Goal: Contribute content: Contribute content

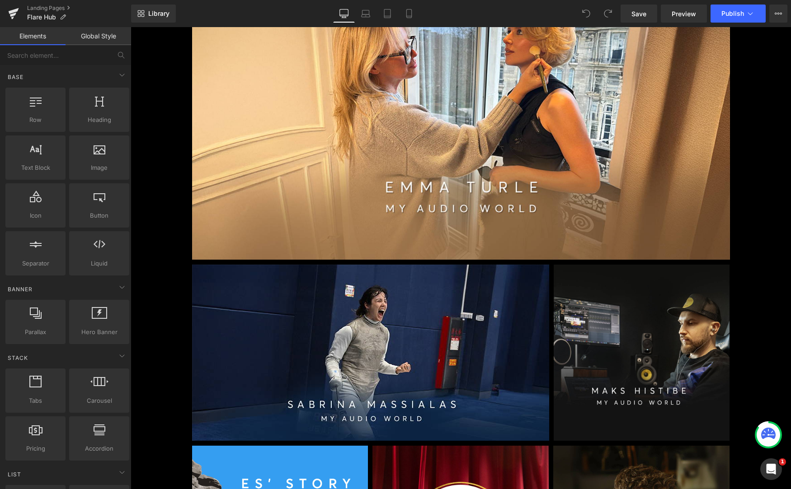
scroll to position [488, 0]
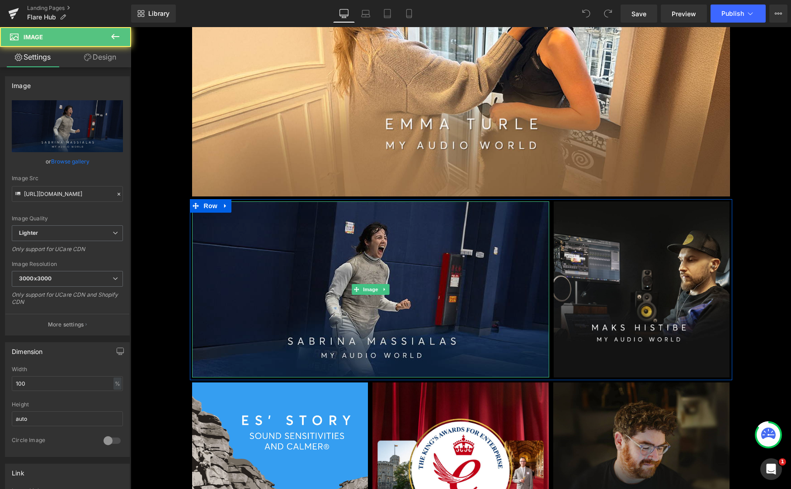
click at [386, 299] on img at bounding box center [370, 290] width 357 height 176
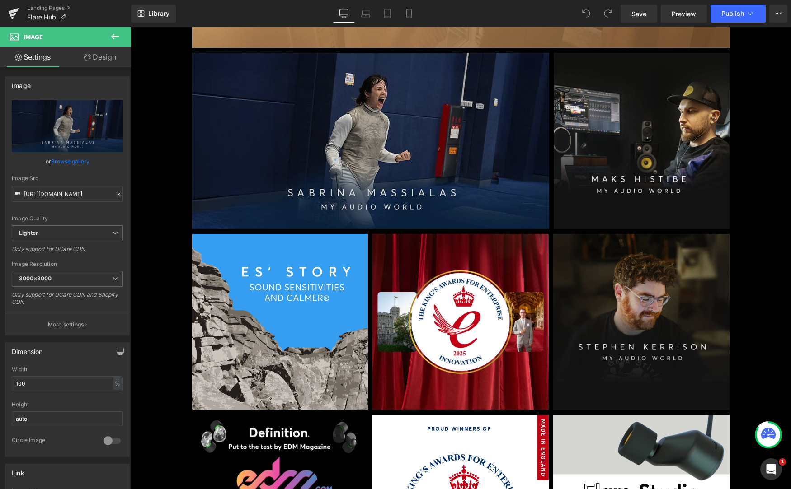
scroll to position [678, 0]
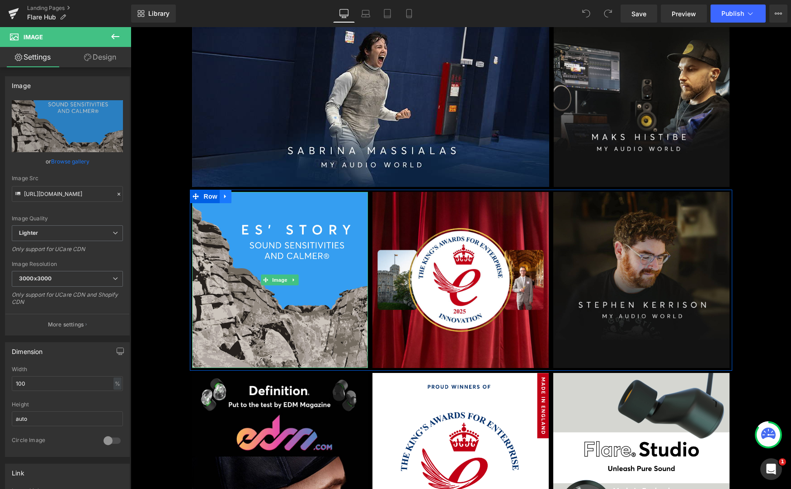
drag, startPoint x: 276, startPoint y: 257, endPoint x: 225, endPoint y: 197, distance: 78.8
click at [224, 198] on icon at bounding box center [225, 196] width 6 height 7
click at [237, 200] on link at bounding box center [237, 197] width 12 height 14
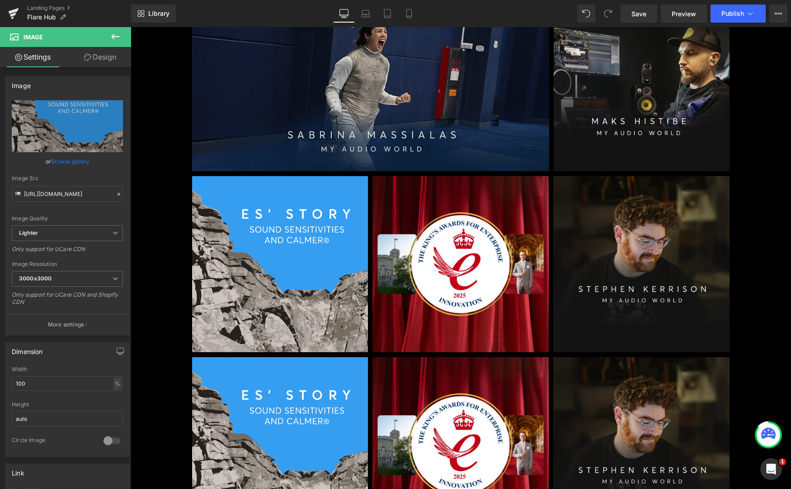
scroll to position [719, 0]
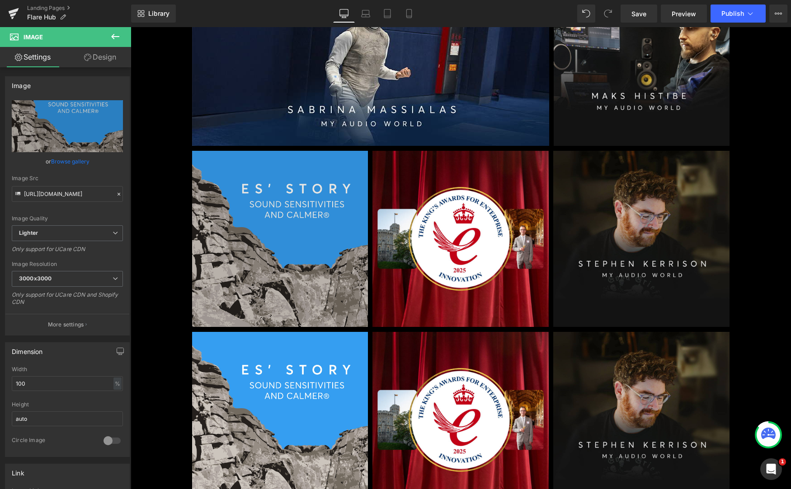
click at [272, 260] on img at bounding box center [280, 239] width 176 height 176
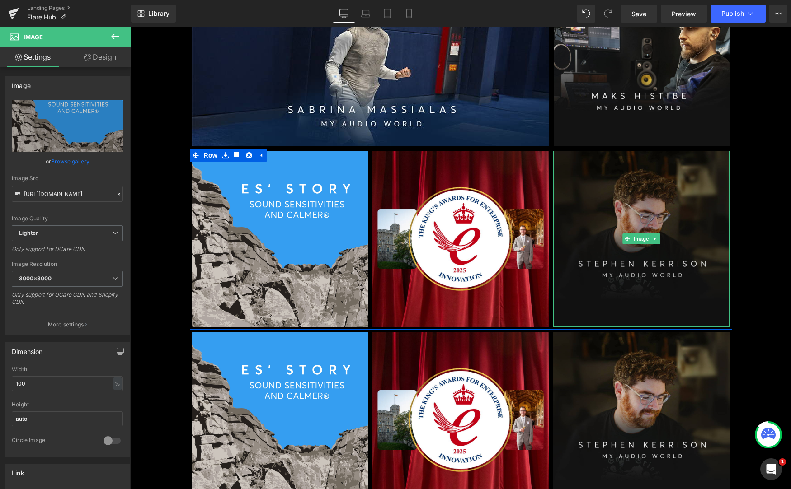
click at [631, 286] on img at bounding box center [641, 239] width 176 height 176
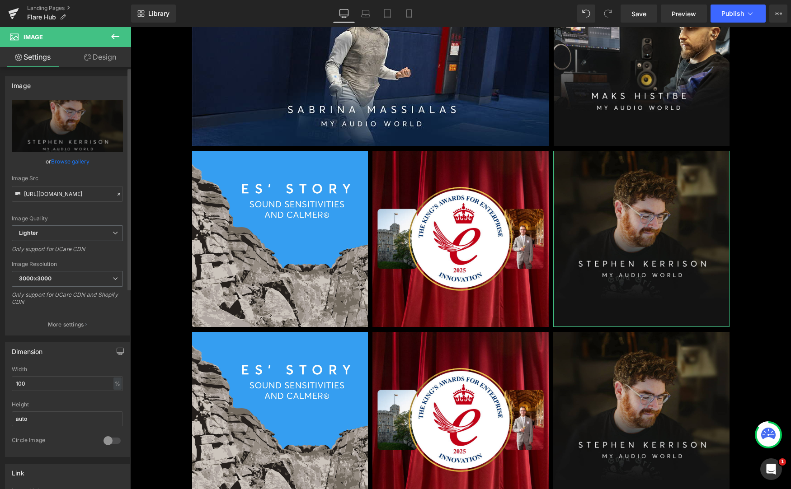
click at [62, 160] on link "Browse gallery" at bounding box center [70, 162] width 38 height 16
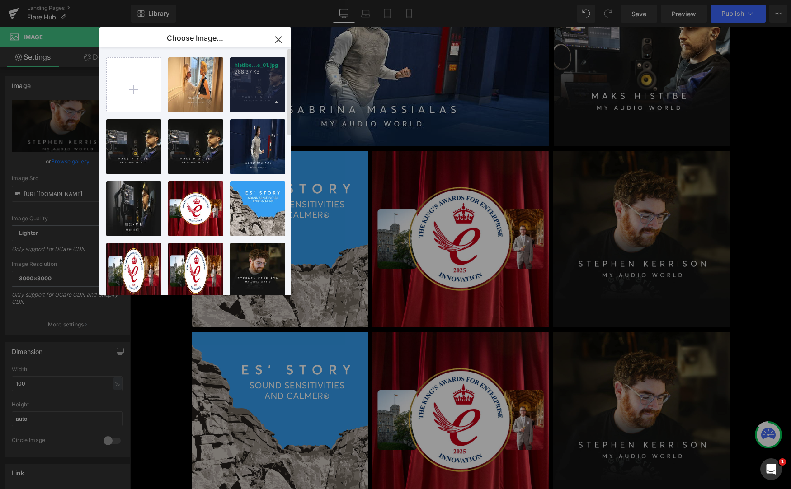
click at [255, 107] on div "histibe...e_01.jpg 288.37 KB" at bounding box center [257, 84] width 55 height 55
type input "[URL][DOMAIN_NAME]"
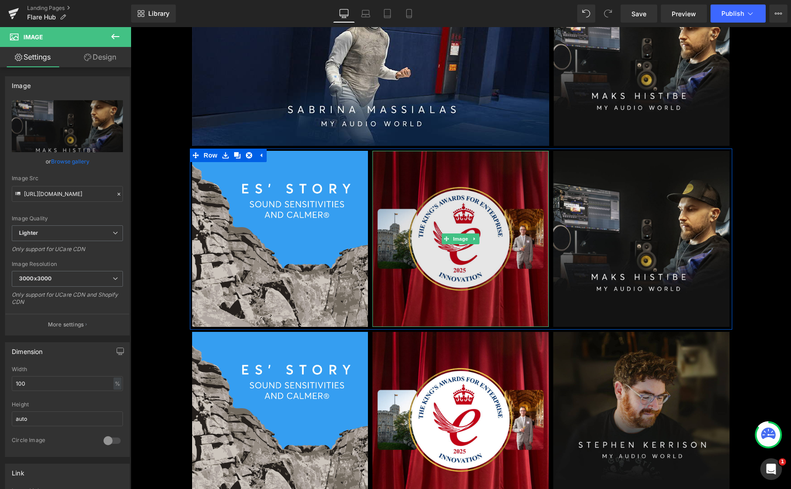
click at [480, 273] on img at bounding box center [460, 239] width 176 height 176
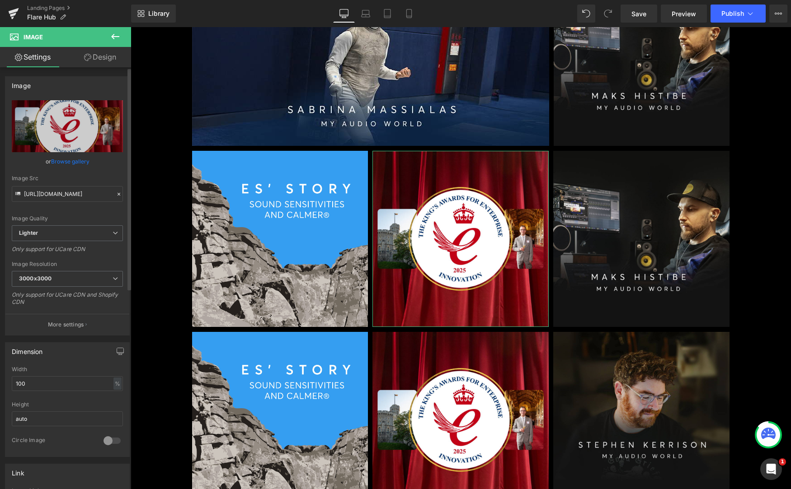
click at [77, 162] on link "Browse gallery" at bounding box center [70, 162] width 38 height 16
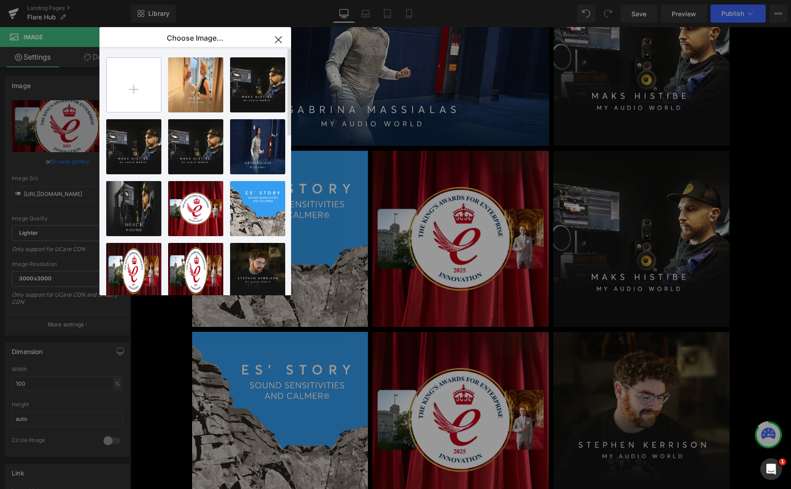
click at [132, 90] on input "file" at bounding box center [134, 85] width 54 height 54
type input "C:\fakepath\sabrina_01.jpg"
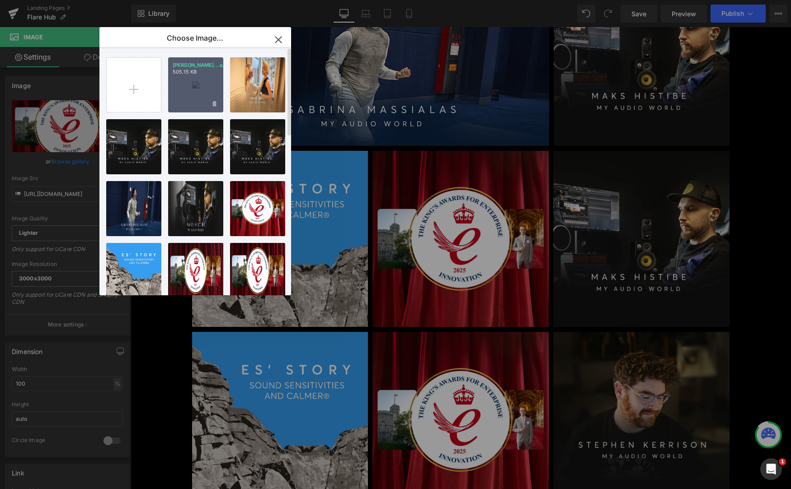
click at [202, 89] on div "[PERSON_NAME]...a_01.jpg 505.15 KB" at bounding box center [195, 84] width 55 height 55
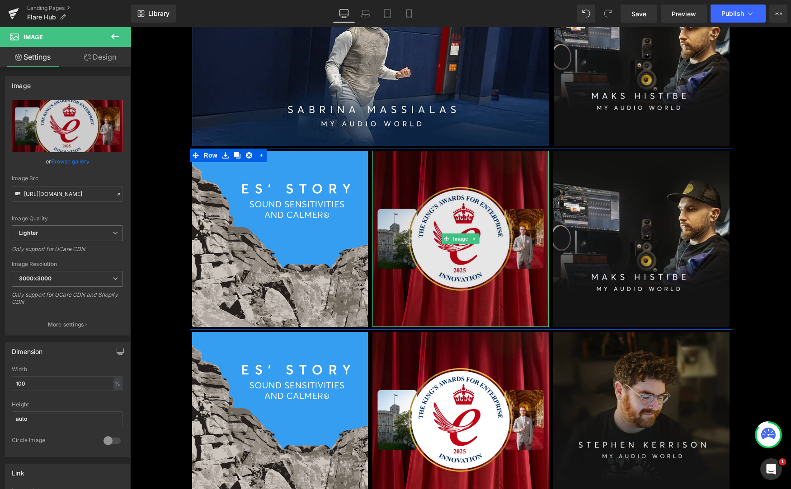
click at [455, 230] on img at bounding box center [460, 239] width 176 height 176
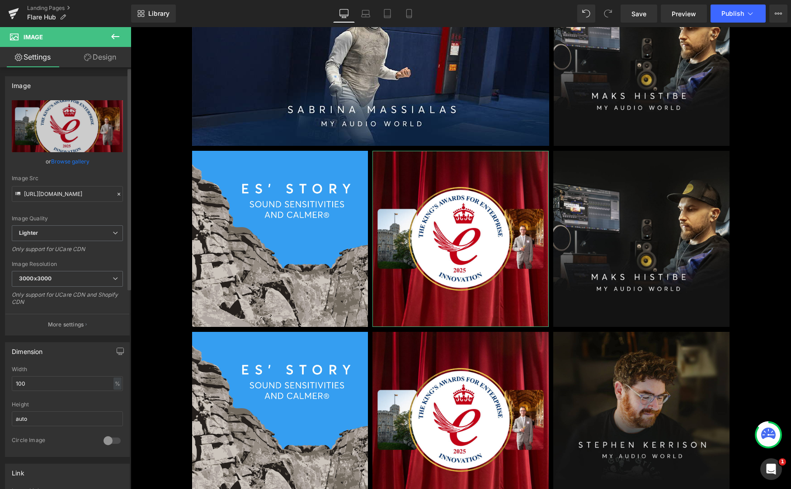
click at [77, 160] on link "Browse gallery" at bounding box center [70, 162] width 38 height 16
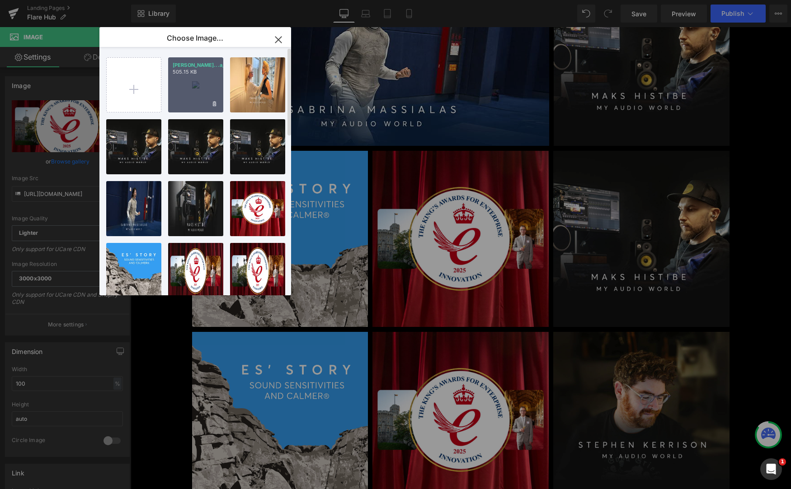
click at [183, 86] on div "[PERSON_NAME]...a_01.jpg 505.15 KB" at bounding box center [195, 84] width 55 height 55
type input "[URL][DOMAIN_NAME]"
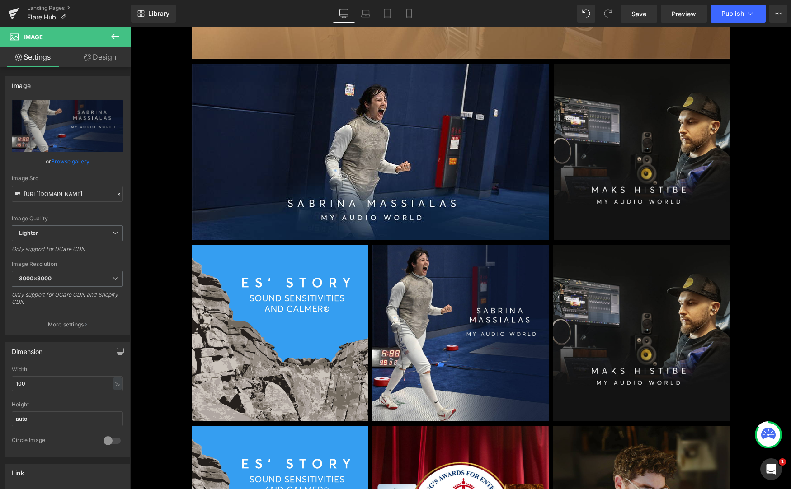
scroll to position [624, 0]
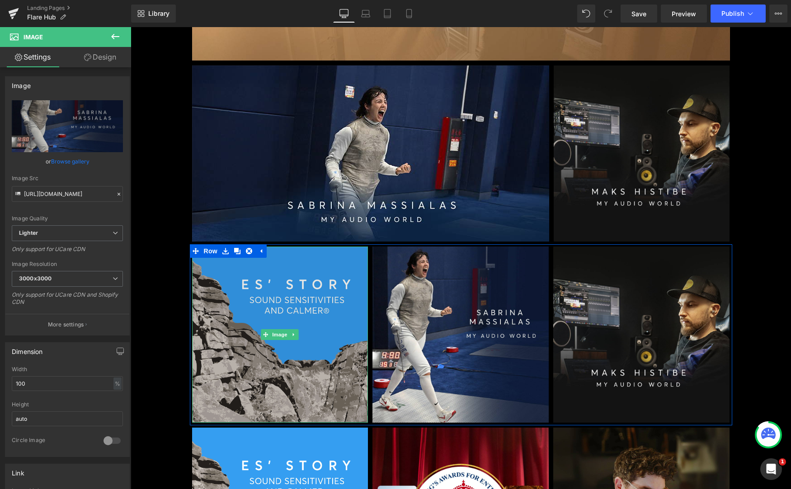
click at [272, 319] on img at bounding box center [280, 335] width 176 height 176
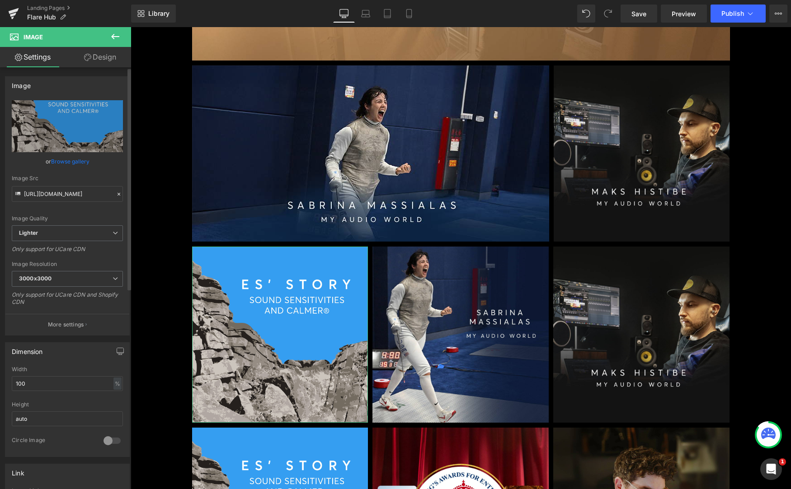
click at [65, 162] on link "Browse gallery" at bounding box center [70, 162] width 38 height 16
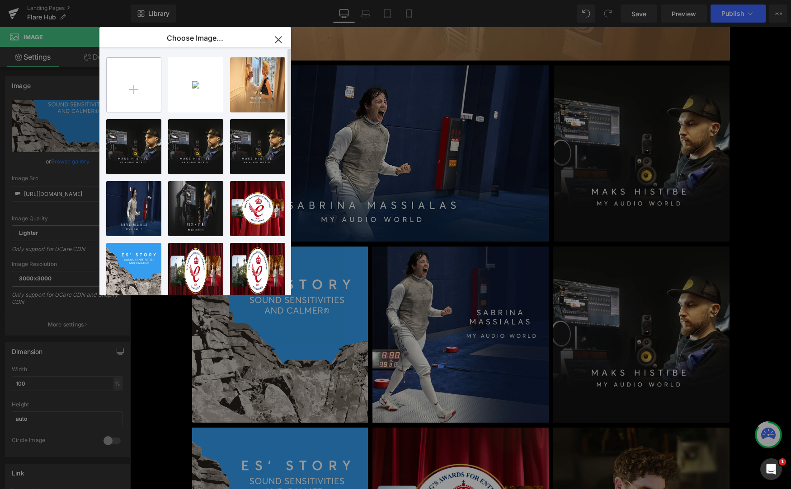
click at [135, 90] on input "file" at bounding box center [134, 85] width 54 height 54
type input "C:\fakepath\emma_turle_01.jpg"
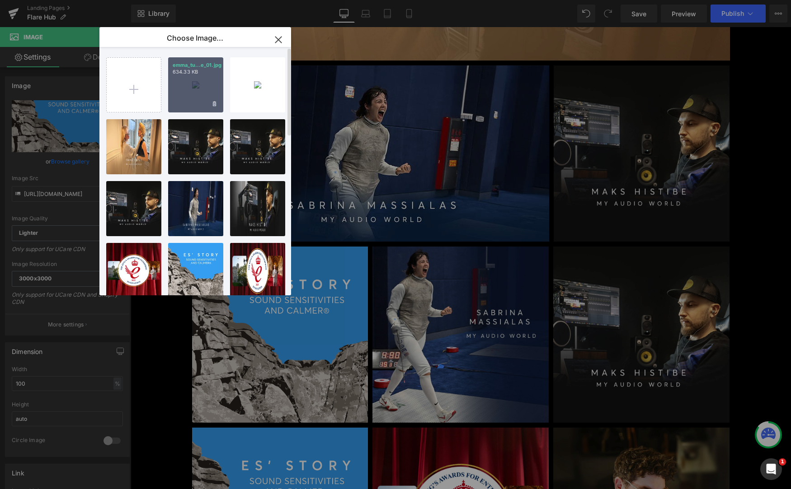
click at [190, 74] on p "634.33 KB" at bounding box center [196, 72] width 46 height 7
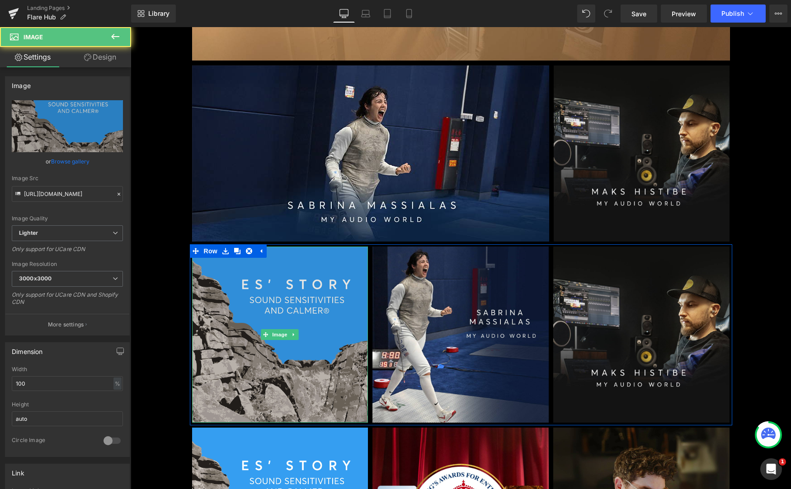
click at [258, 326] on img at bounding box center [280, 335] width 176 height 176
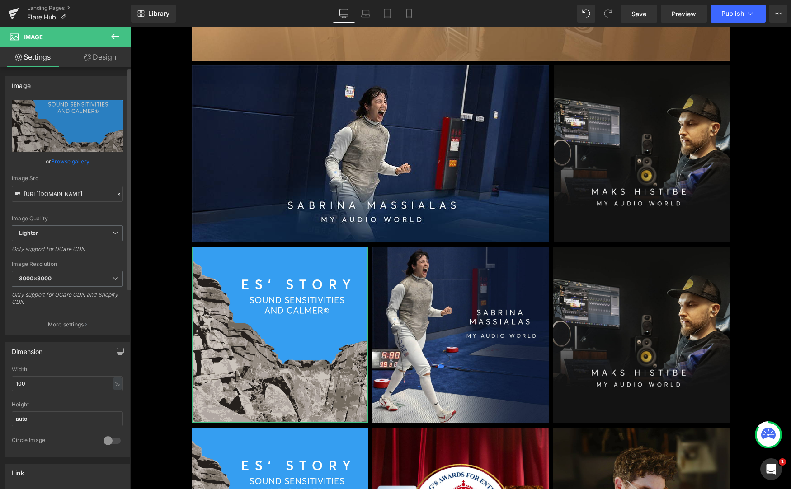
click at [77, 161] on link "Browse gallery" at bounding box center [70, 162] width 38 height 16
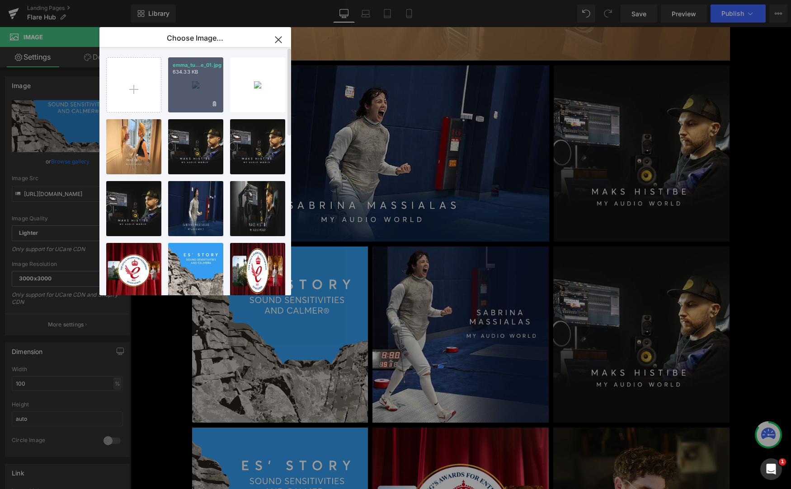
click at [187, 94] on div "emma_tu...e_01.jpg 634.33 KB" at bounding box center [195, 84] width 55 height 55
type input "[URL][DOMAIN_NAME]"
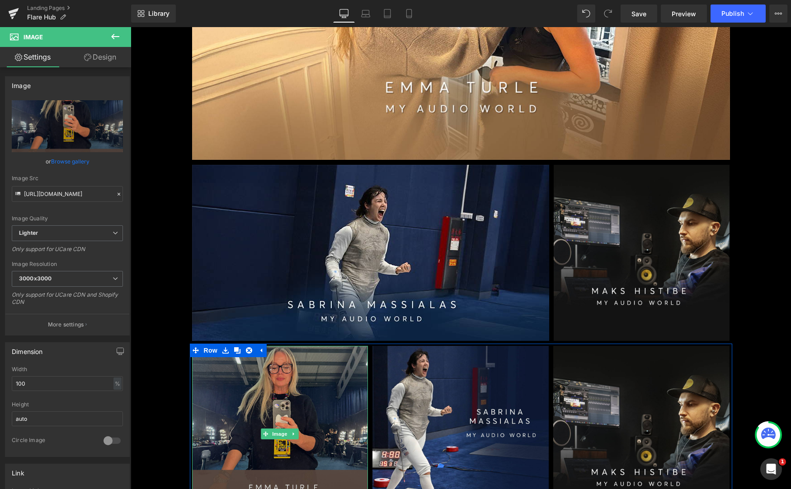
scroll to position [522, 0]
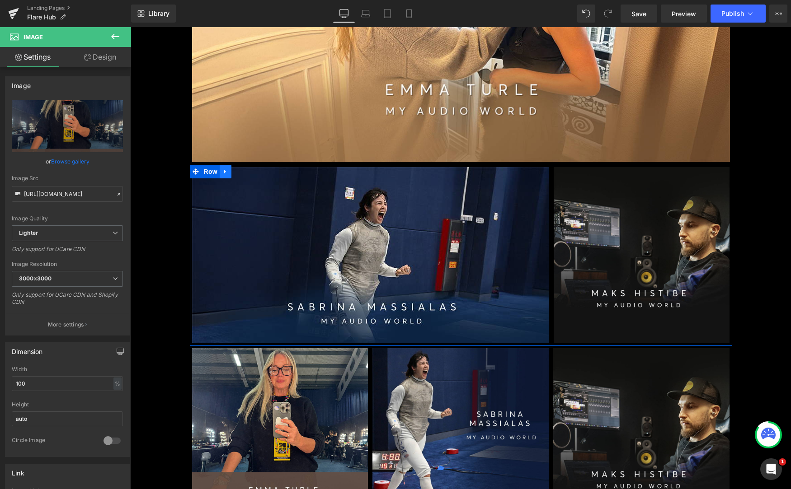
click at [227, 173] on icon at bounding box center [225, 171] width 6 height 7
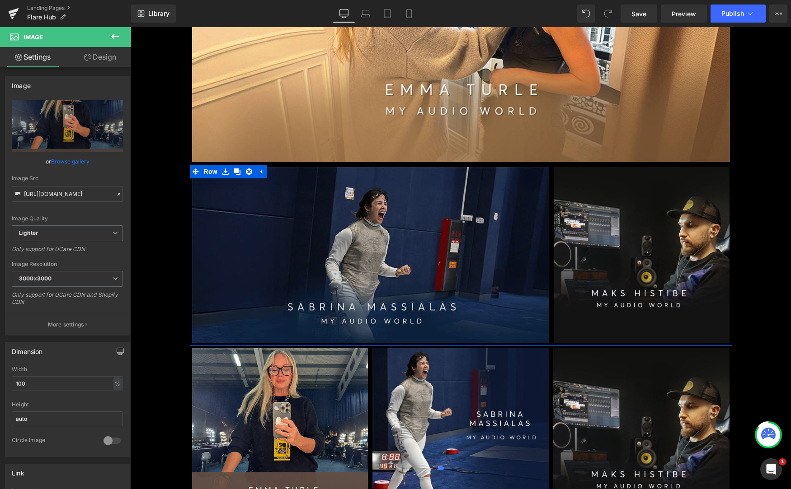
click at [237, 272] on img at bounding box center [370, 255] width 357 height 176
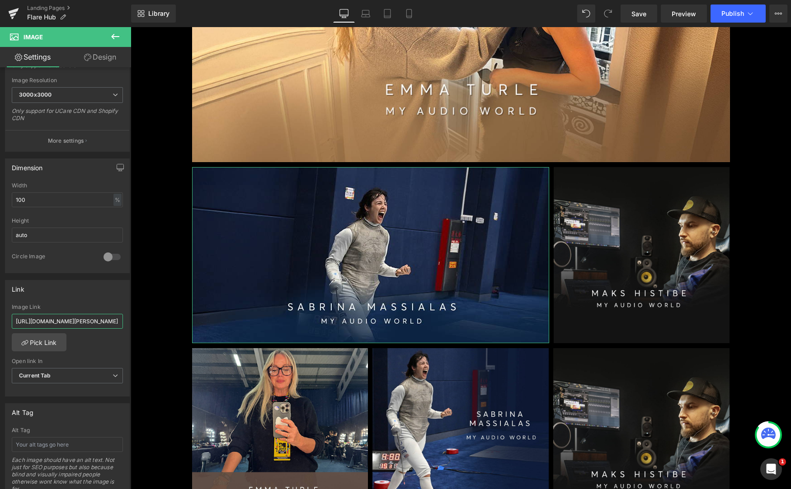
scroll to position [0, 101]
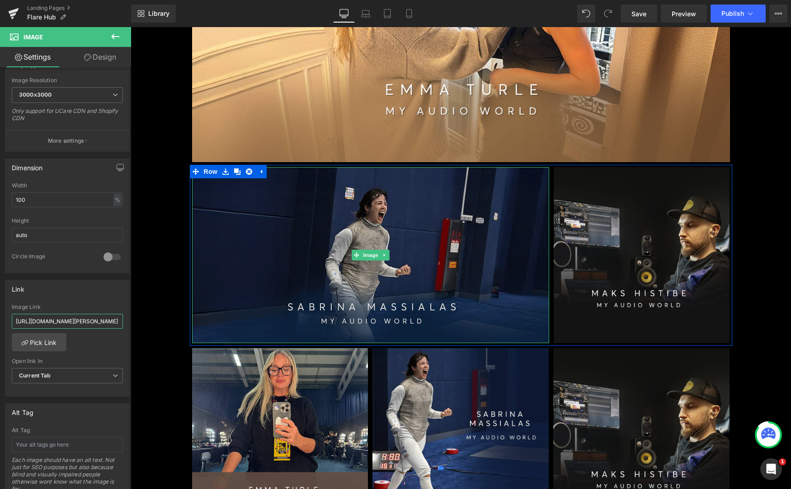
drag, startPoint x: 148, startPoint y: 347, endPoint x: 228, endPoint y: 337, distance: 80.1
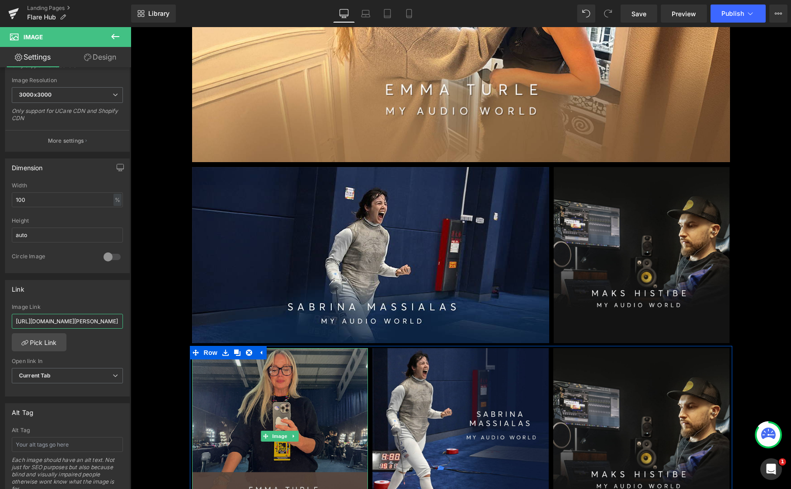
scroll to position [526, 0]
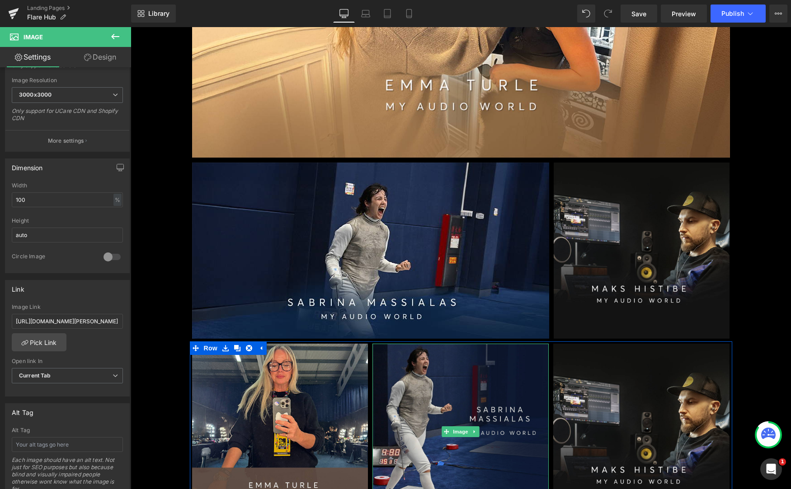
click at [482, 421] on img at bounding box center [460, 432] width 176 height 176
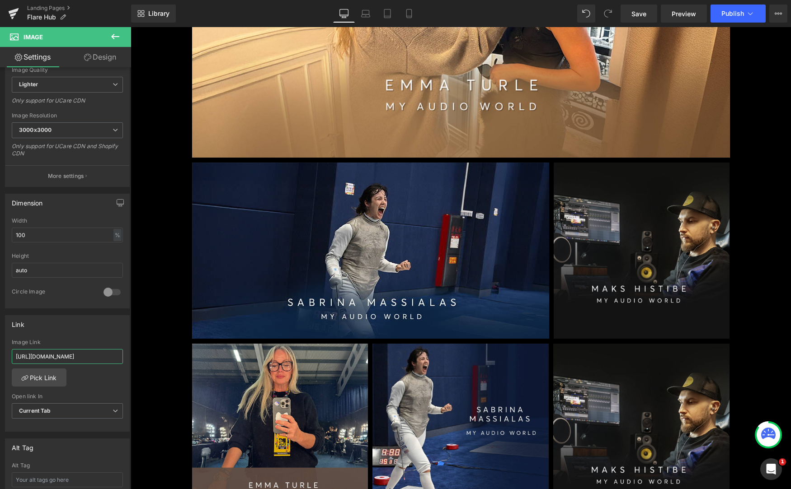
scroll to position [0, 84]
drag, startPoint x: 146, startPoint y: 381, endPoint x: 176, endPoint y: 370, distance: 31.5
paste input "ttps://[DOMAIN_NAME][URL][PERSON_NAME]"
type input "ttps://[DOMAIN_NAME][URL][PERSON_NAME]"
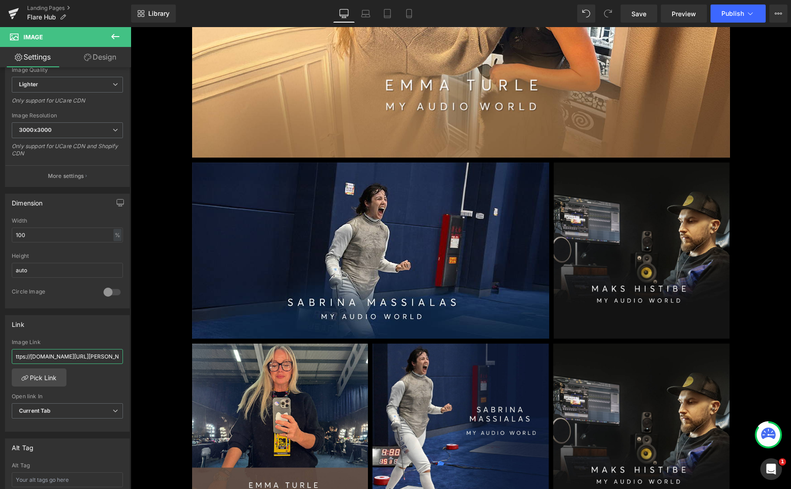
scroll to position [0, 98]
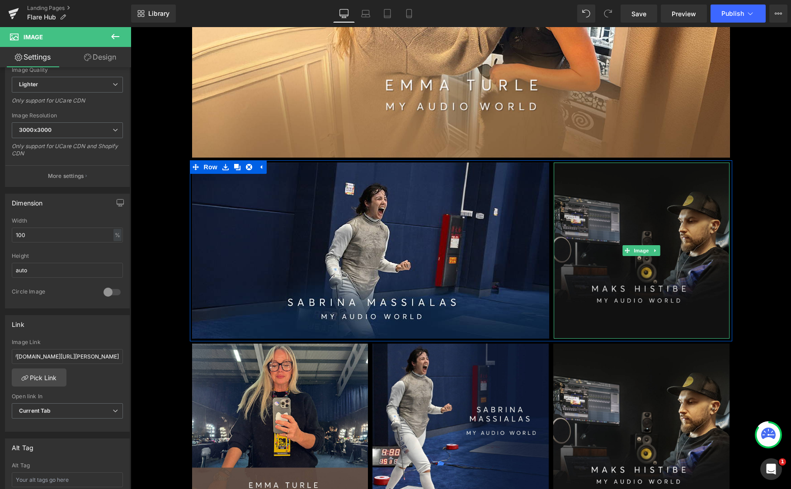
click at [648, 280] on img at bounding box center [642, 251] width 176 height 176
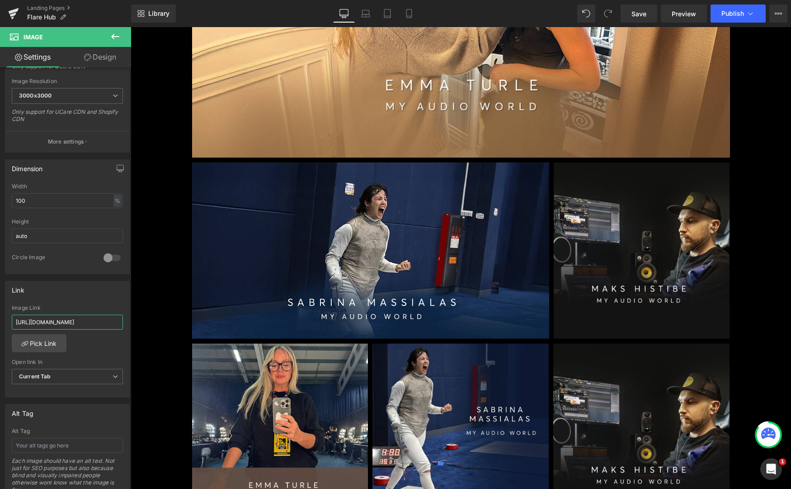
scroll to position [0, 88]
drag, startPoint x: 146, startPoint y: 348, endPoint x: 162, endPoint y: 333, distance: 22.0
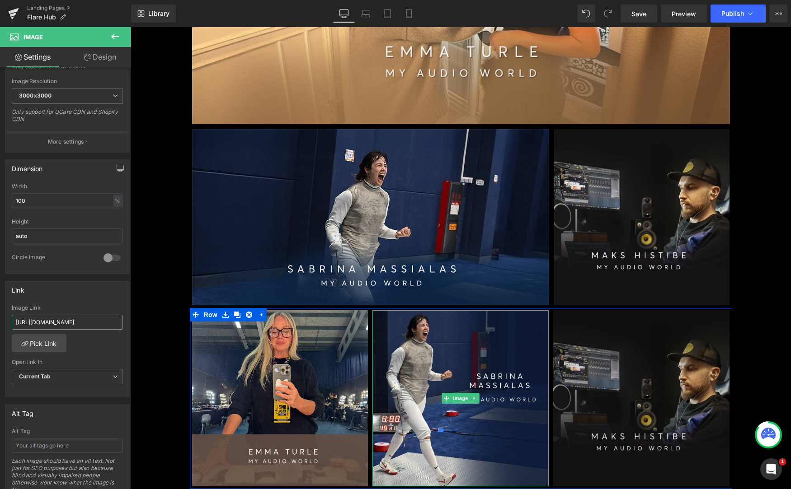
scroll to position [566, 0]
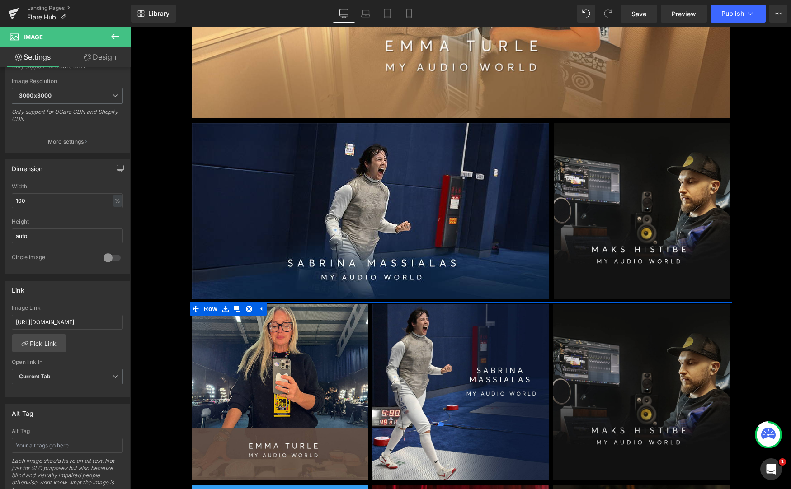
click at [623, 357] on img at bounding box center [641, 393] width 176 height 176
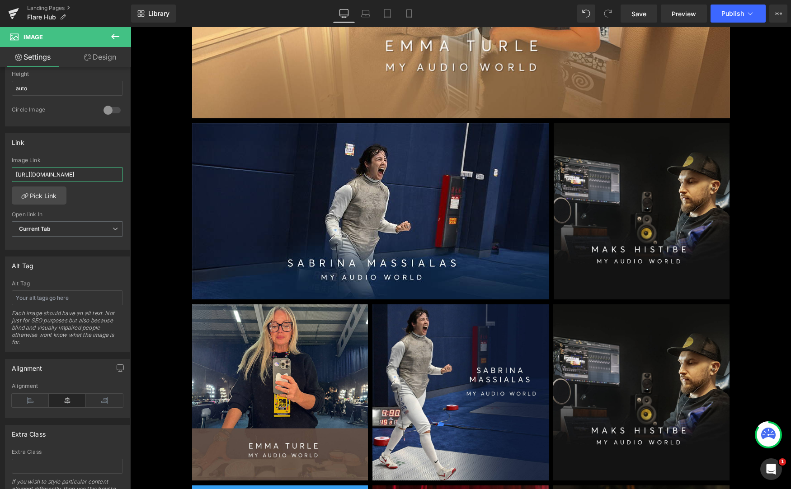
scroll to position [0, 99]
drag, startPoint x: 147, startPoint y: 202, endPoint x: 171, endPoint y: 197, distance: 24.1
paste input "maks-histibe"
type input "[URL][DOMAIN_NAME]"
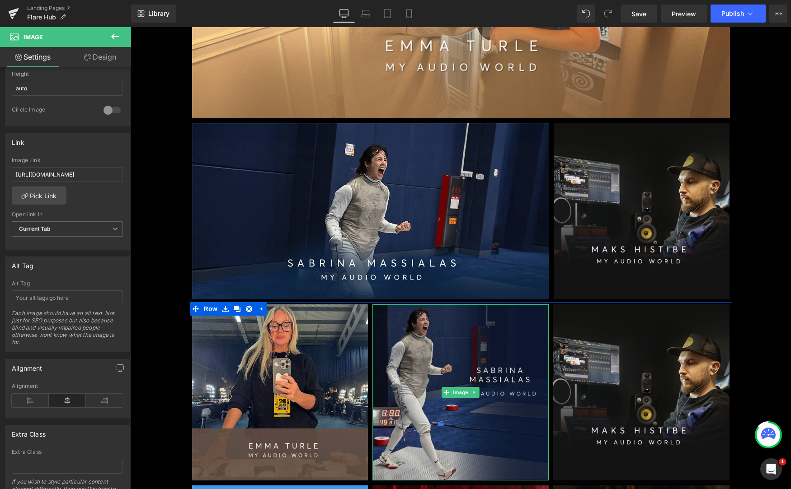
click at [461, 432] on img at bounding box center [460, 393] width 176 height 176
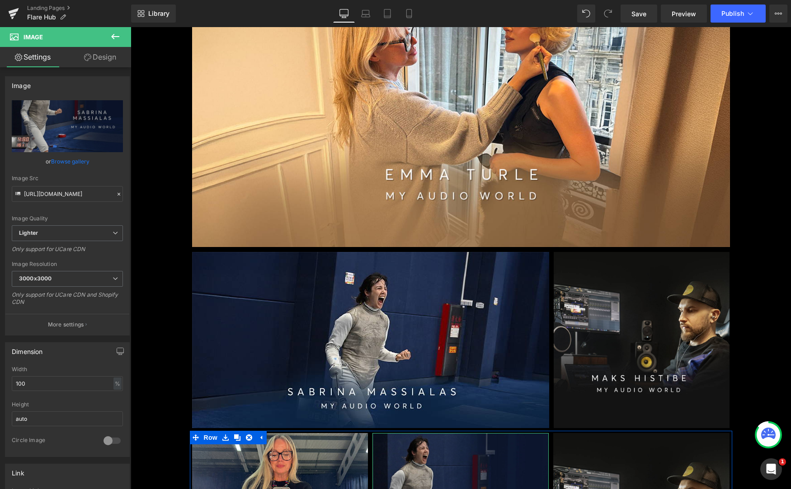
scroll to position [421, 0]
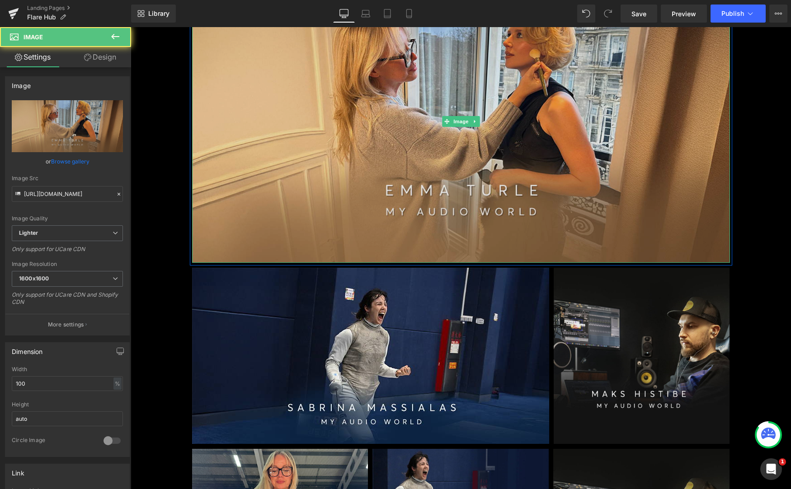
click at [383, 152] on img at bounding box center [461, 122] width 538 height 282
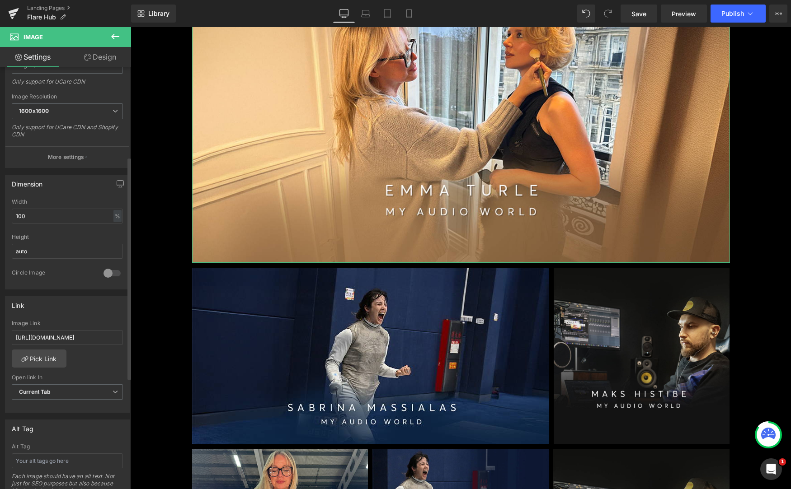
scroll to position [155, 0]
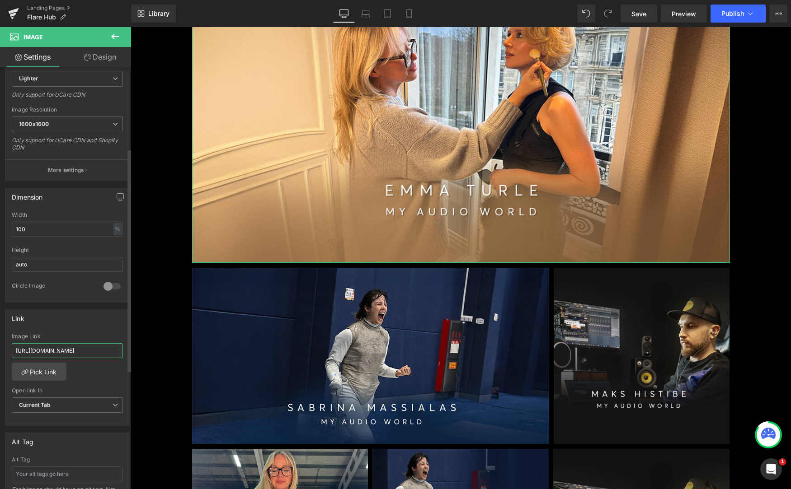
click at [38, 349] on input "[URL][DOMAIN_NAME]" at bounding box center [67, 350] width 111 height 15
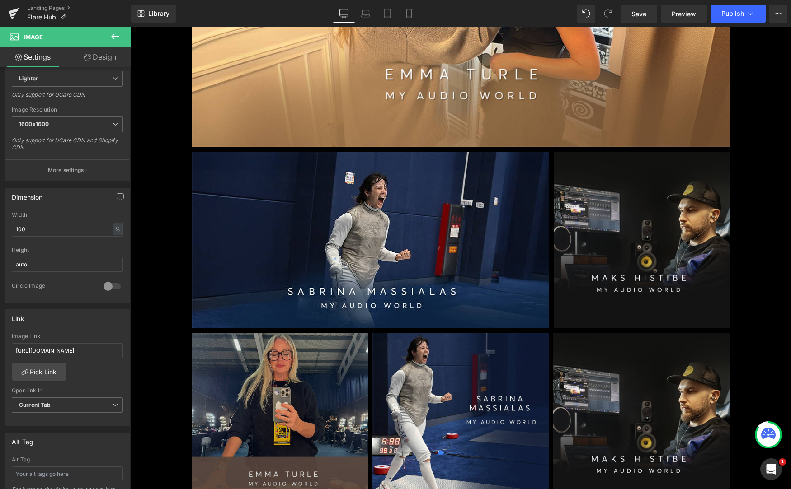
click at [314, 382] on img at bounding box center [280, 421] width 176 height 176
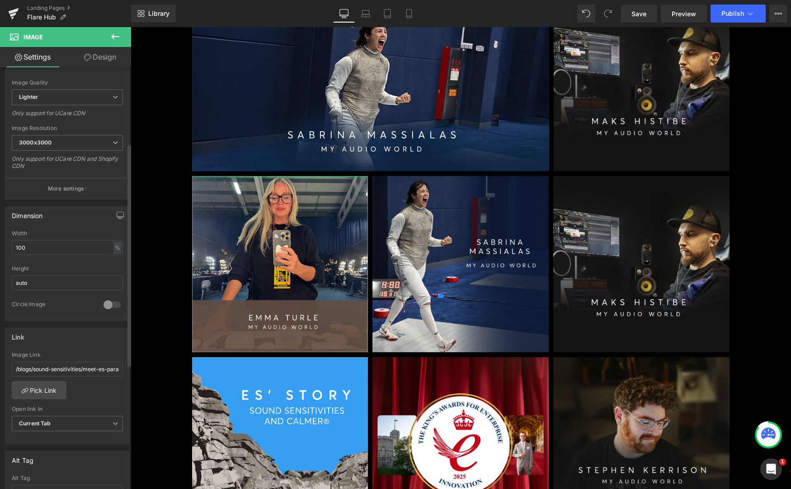
scroll to position [144, 0]
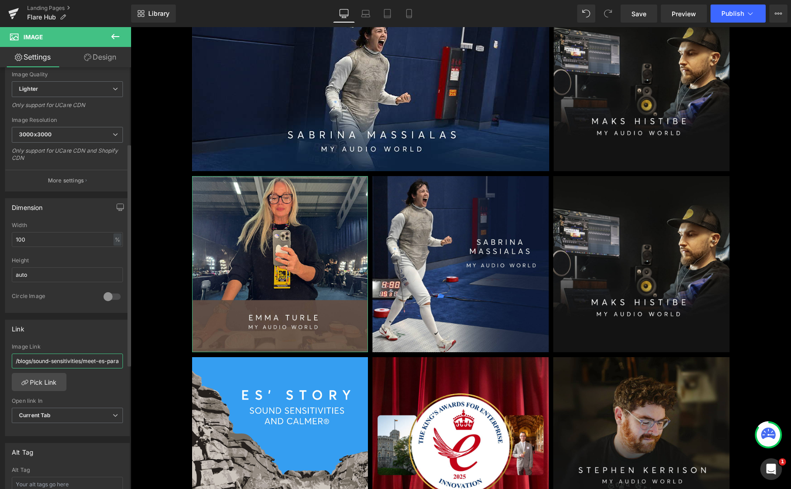
click at [58, 358] on input "/blogs/sound-sensitivities/meet-es-paralympic-climber-for-team-gb-sound-sensiti…" at bounding box center [67, 361] width 111 height 15
paste input "[URL][DOMAIN_NAME]"
type input "[URL][DOMAIN_NAME]"
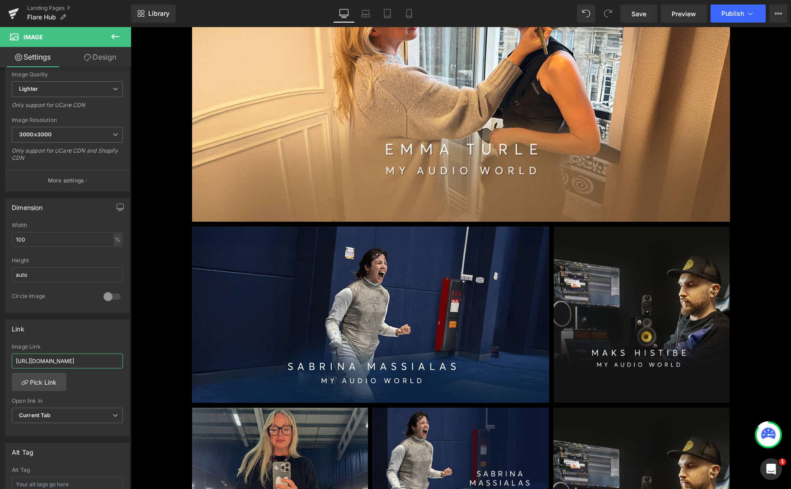
scroll to position [472, 0]
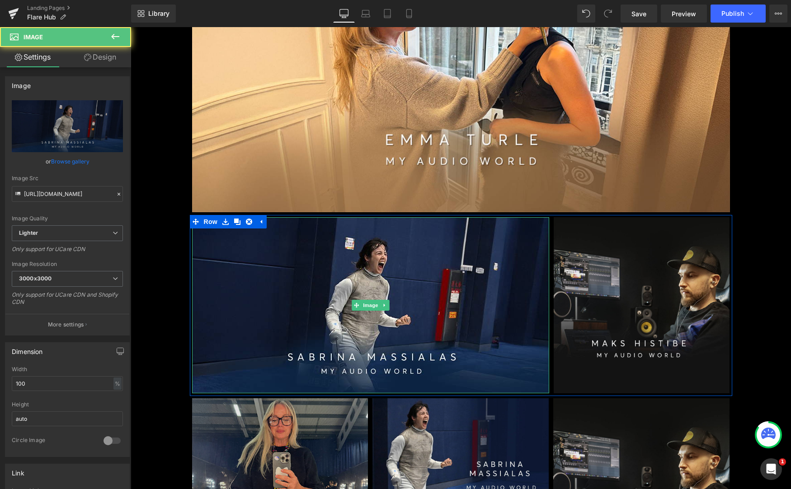
click at [317, 332] on img at bounding box center [370, 305] width 357 height 176
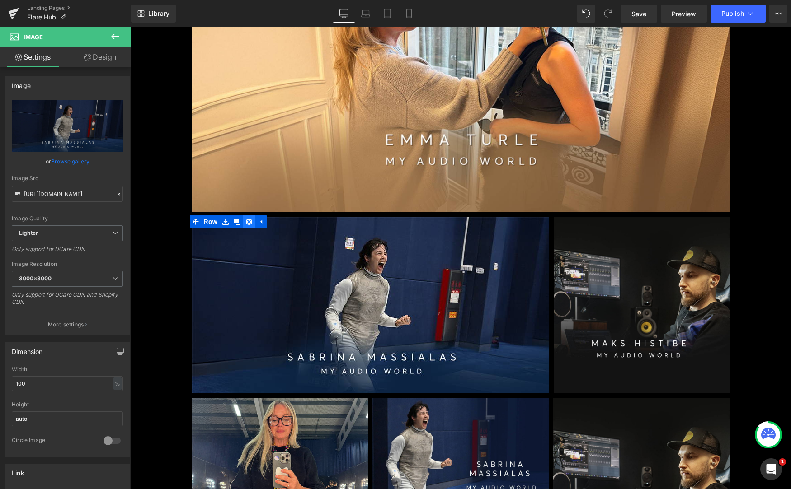
click at [249, 221] on icon at bounding box center [249, 222] width 6 height 6
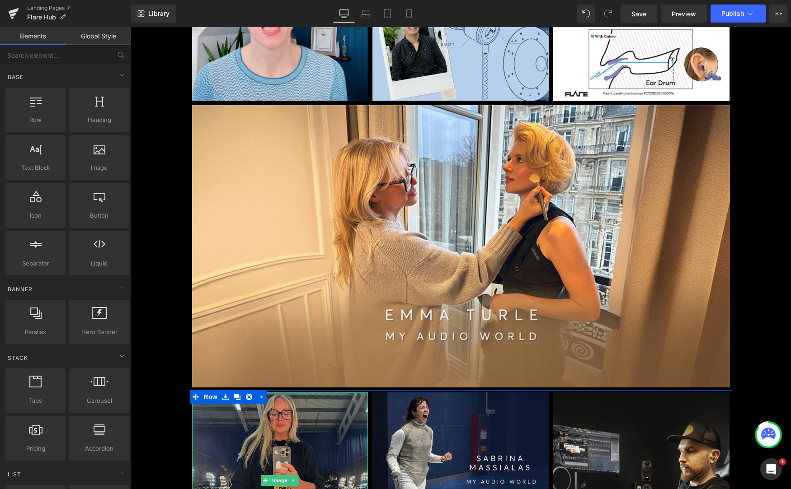
scroll to position [284, 0]
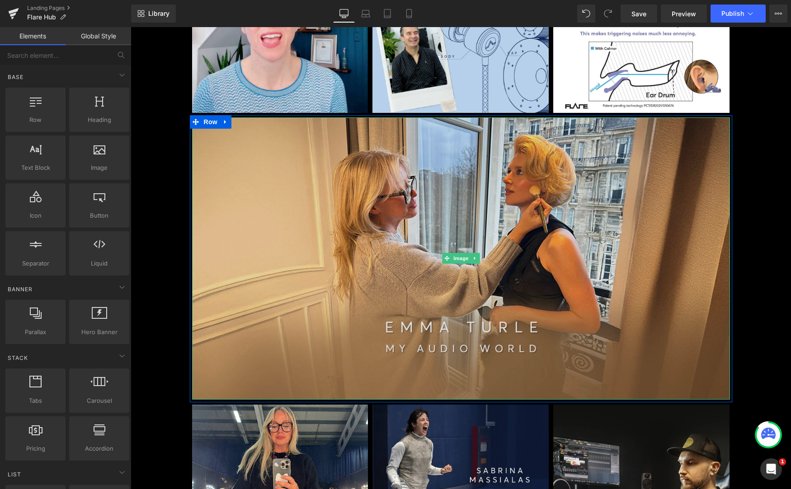
click at [356, 267] on img at bounding box center [461, 258] width 538 height 282
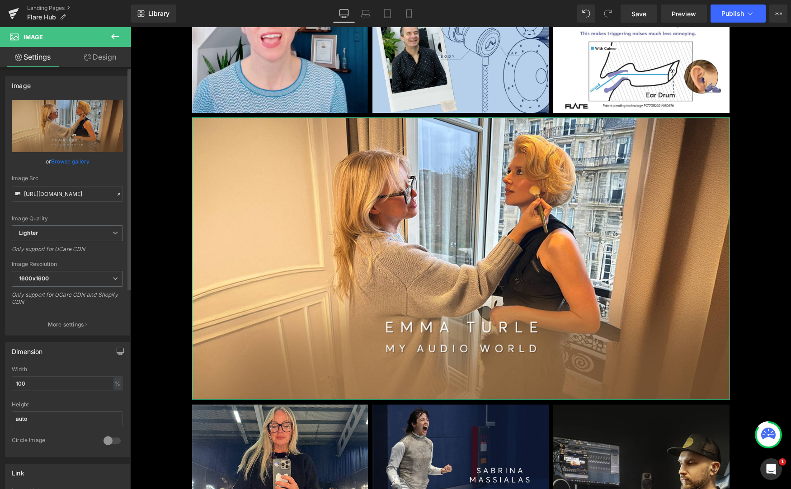
click at [70, 160] on link "Browse gallery" at bounding box center [70, 162] width 38 height 16
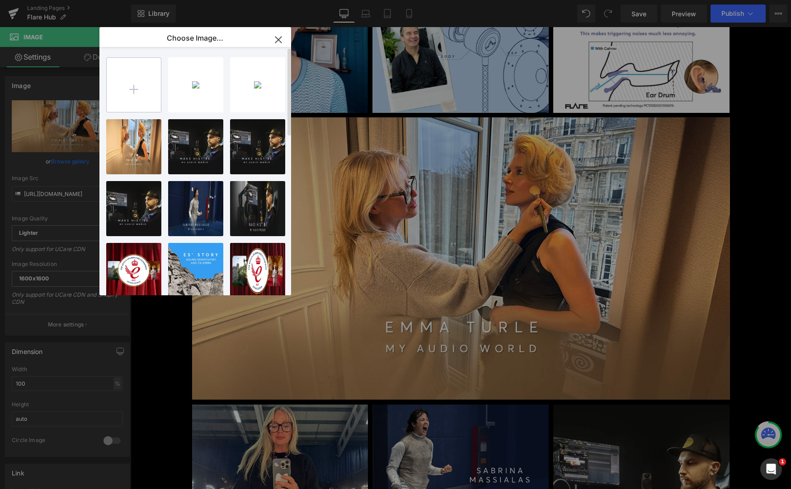
click at [132, 83] on input "file" at bounding box center [134, 85] width 54 height 54
type input "C:\fakepath\allie_writes_03.jpg"
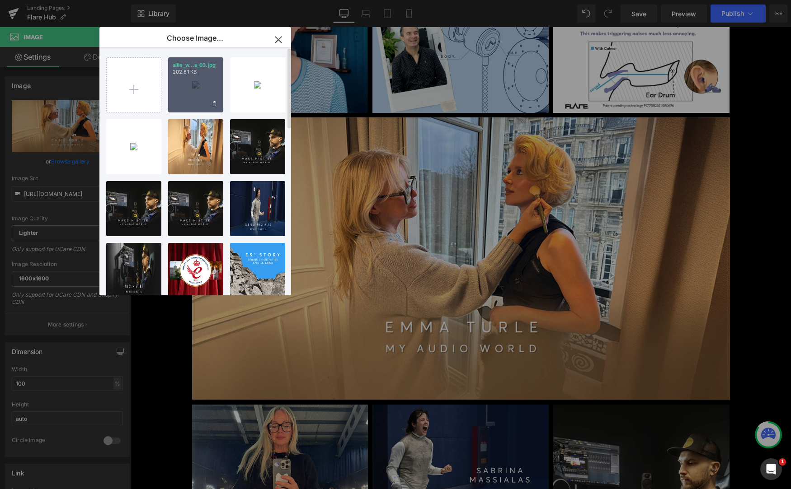
click at [204, 95] on div "allie_w...s_03.jpg 202.81 KB" at bounding box center [195, 84] width 55 height 55
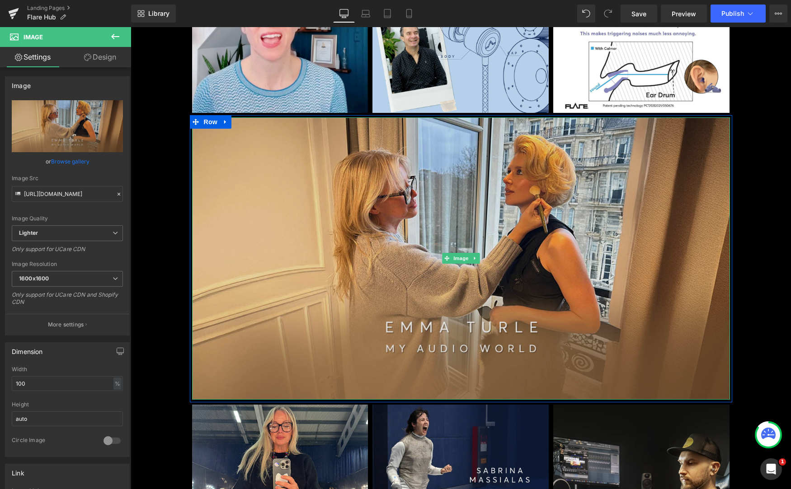
click at [346, 240] on img at bounding box center [461, 258] width 538 height 282
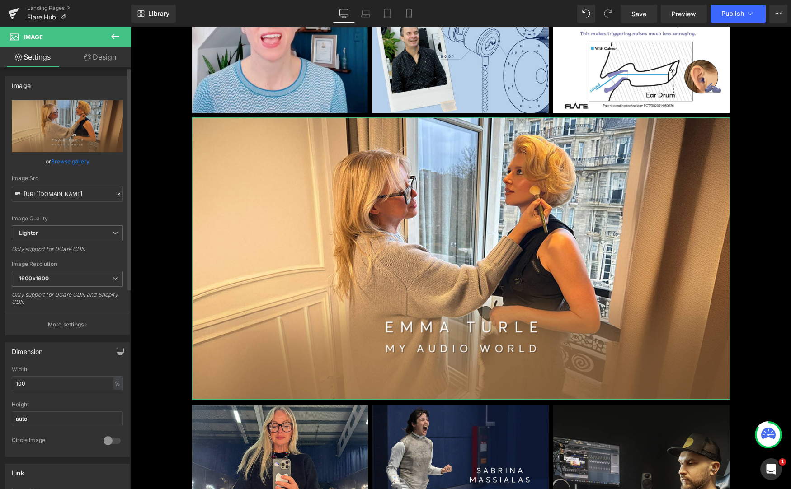
click at [72, 160] on link "Browse gallery" at bounding box center [70, 162] width 38 height 16
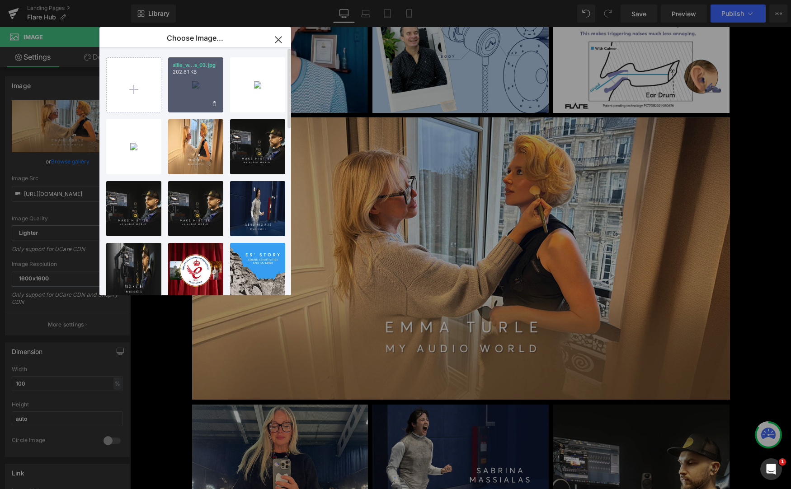
click at [171, 85] on div "allie_w...s_03.jpg 202.81 KB" at bounding box center [195, 84] width 55 height 55
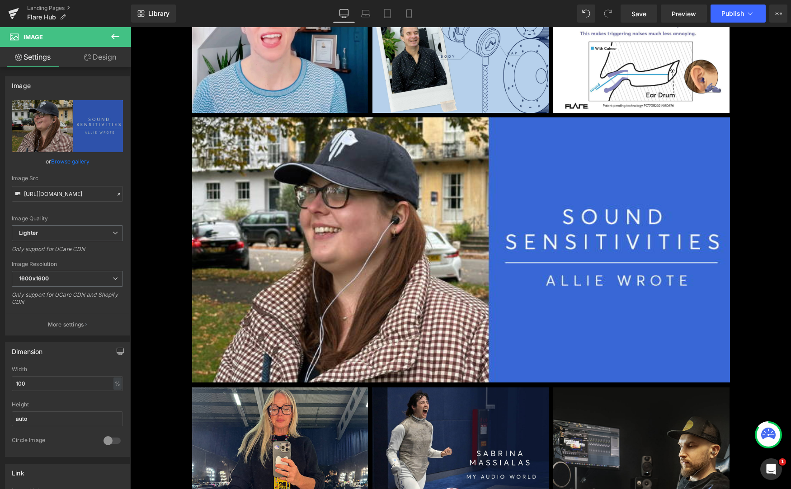
type input "[URL][DOMAIN_NAME]"
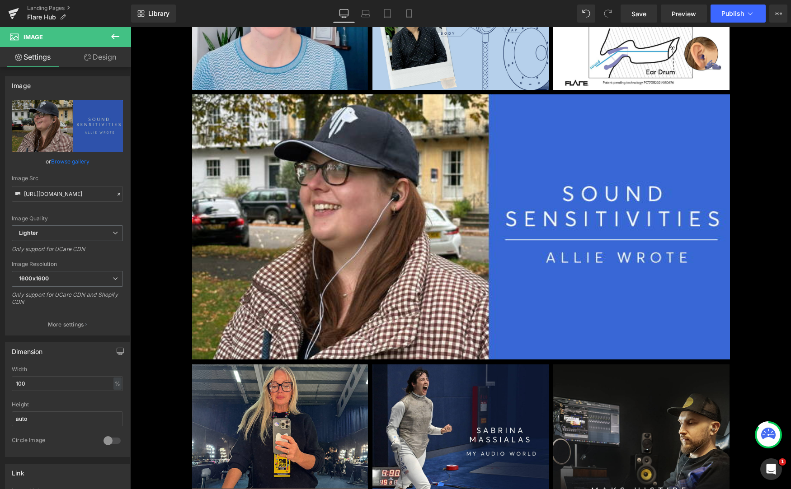
scroll to position [317, 0]
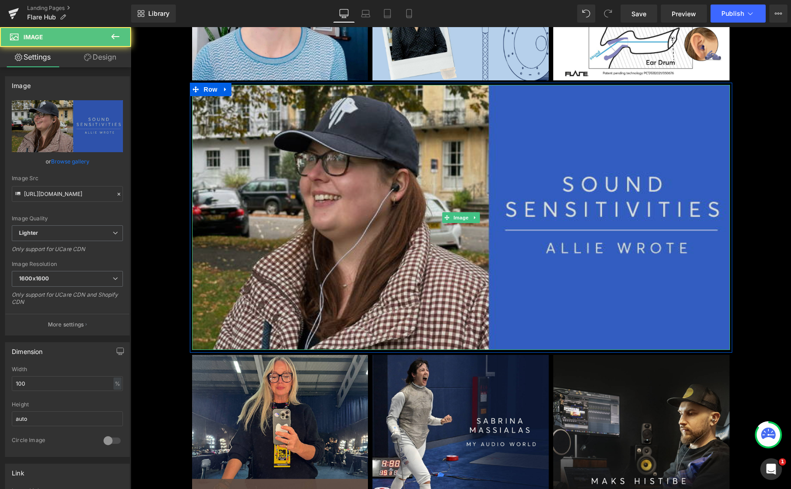
click at [328, 263] on img at bounding box center [461, 217] width 538 height 265
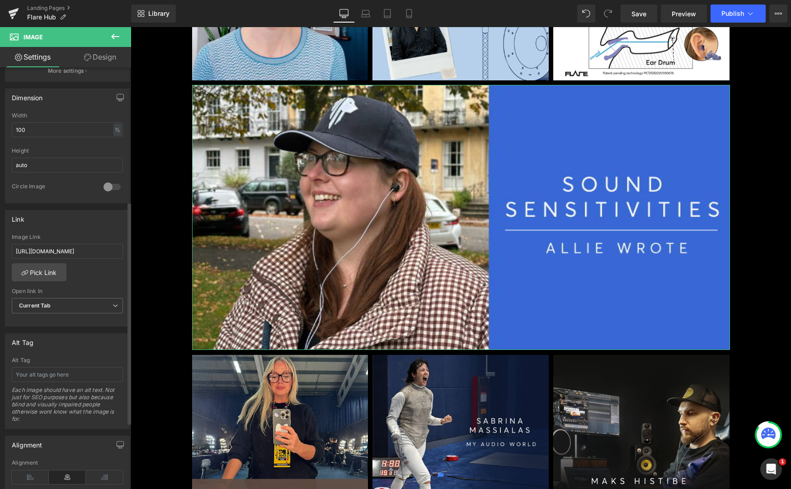
scroll to position [254, 0]
click at [63, 252] on input "[URL][DOMAIN_NAME]" at bounding box center [67, 251] width 111 height 15
paste input "[URL][DOMAIN_NAME]"
type input "[URL][DOMAIN_NAME]"
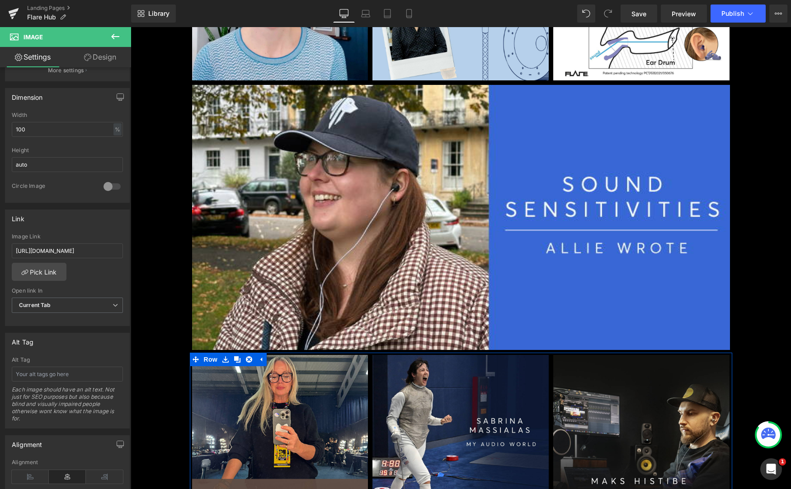
click at [216, 354] on span "Row" at bounding box center [211, 360] width 18 height 14
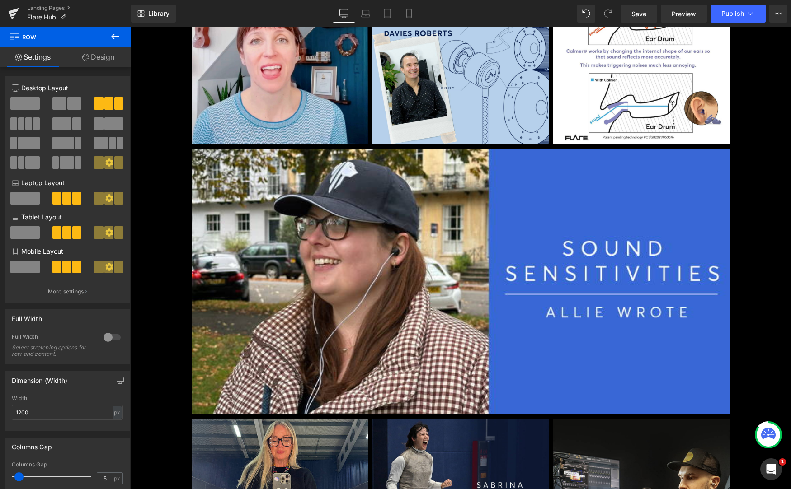
scroll to position [255, 0]
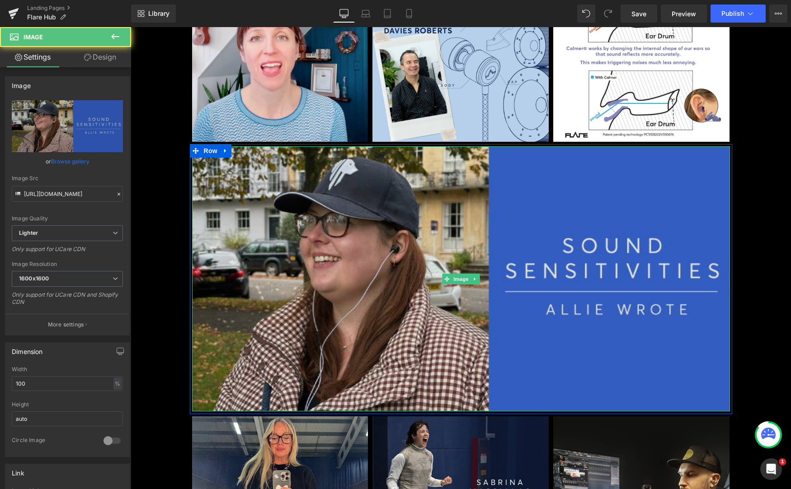
click at [293, 328] on img at bounding box center [461, 278] width 538 height 265
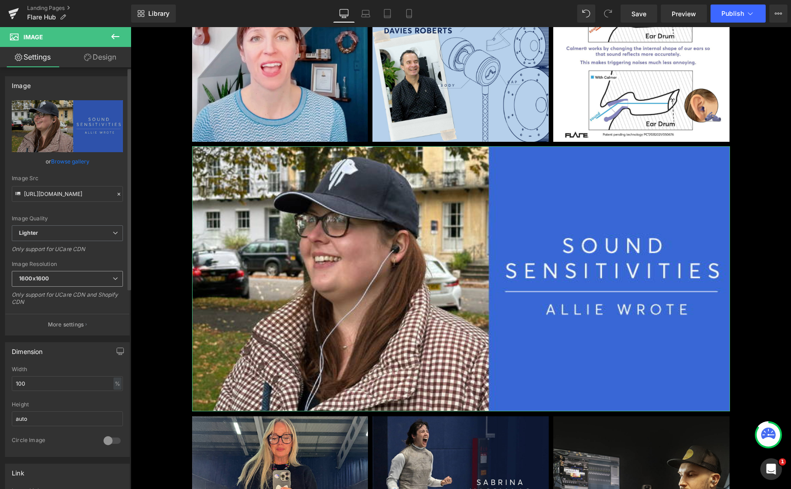
click at [113, 280] on icon at bounding box center [115, 278] width 5 height 5
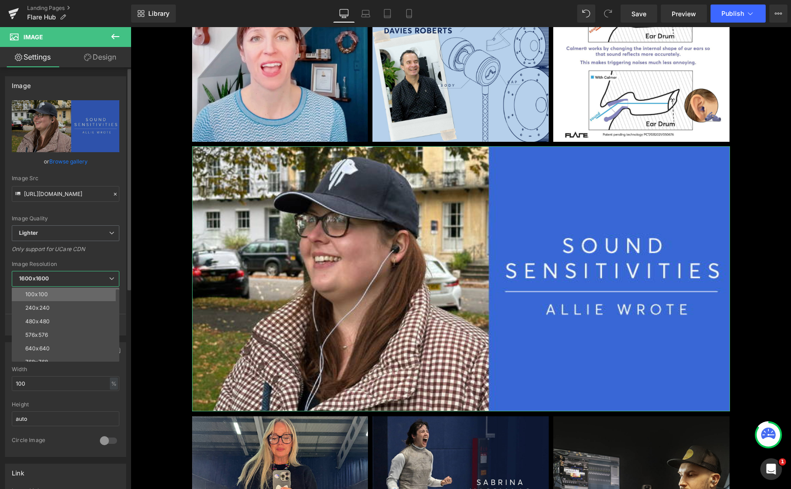
click at [103, 291] on li "100x100" at bounding box center [68, 295] width 112 height 14
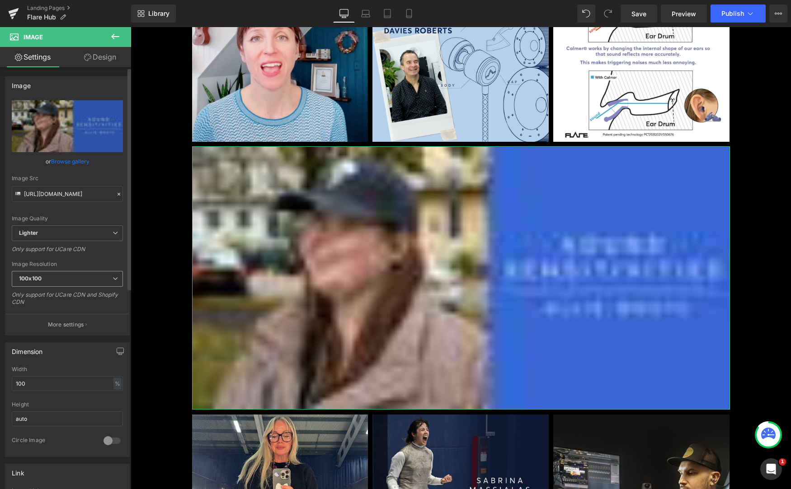
click at [113, 278] on icon at bounding box center [115, 278] width 5 height 5
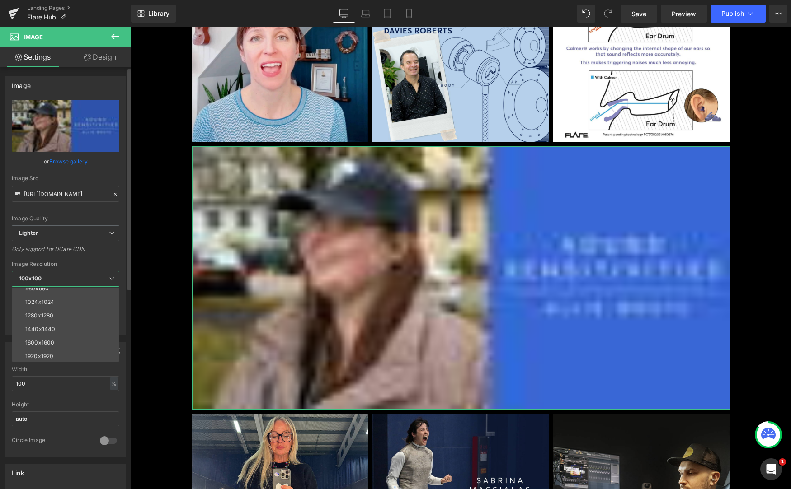
scroll to position [129, 0]
click at [71, 349] on li "3000x3000" at bounding box center [68, 355] width 112 height 14
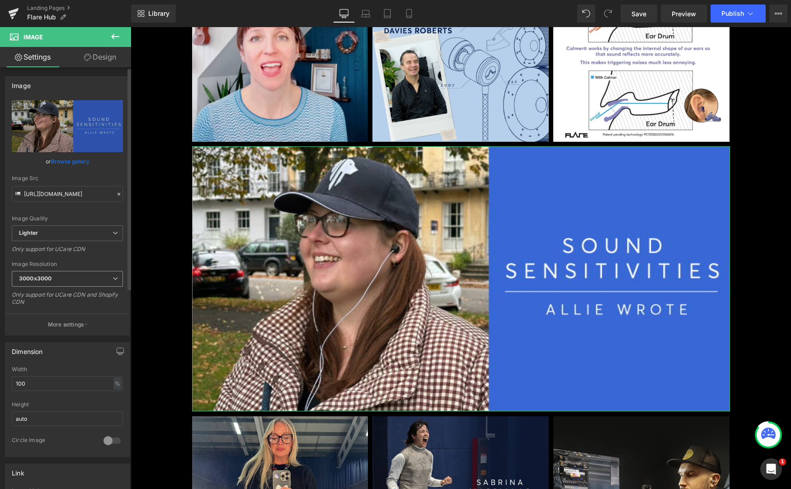
click at [112, 284] on span "3000x3000" at bounding box center [67, 279] width 111 height 16
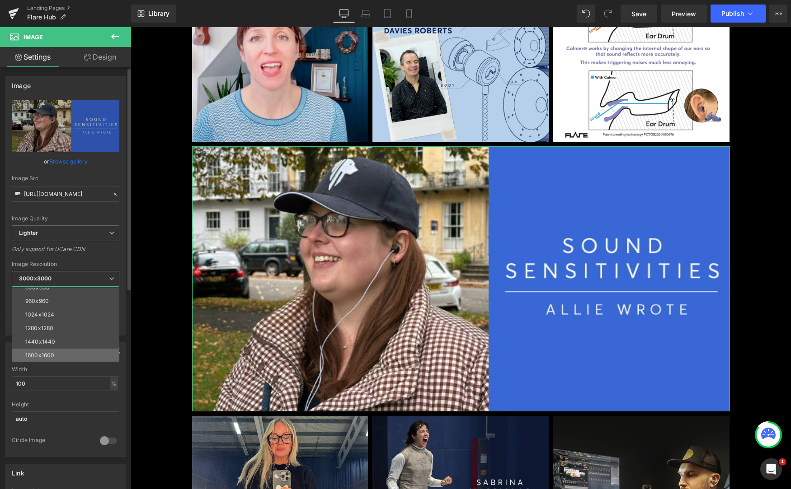
scroll to position [80, 0]
click at [89, 319] on li "1024x1024" at bounding box center [68, 323] width 112 height 14
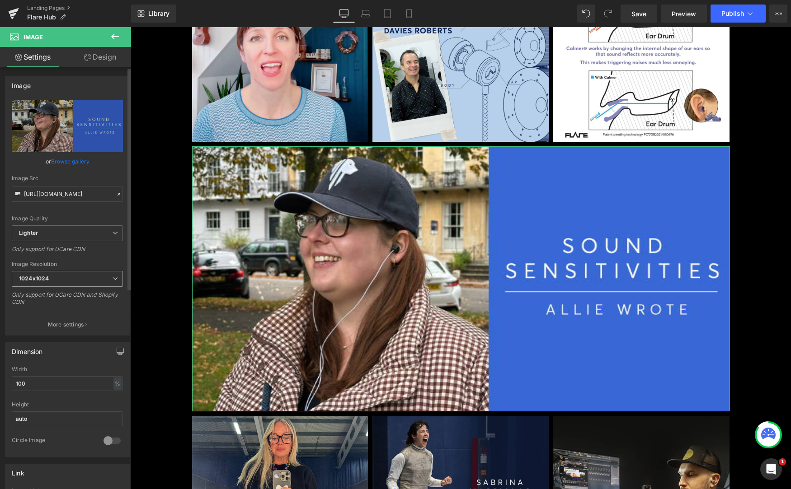
type input "[URL][DOMAIN_NAME]"
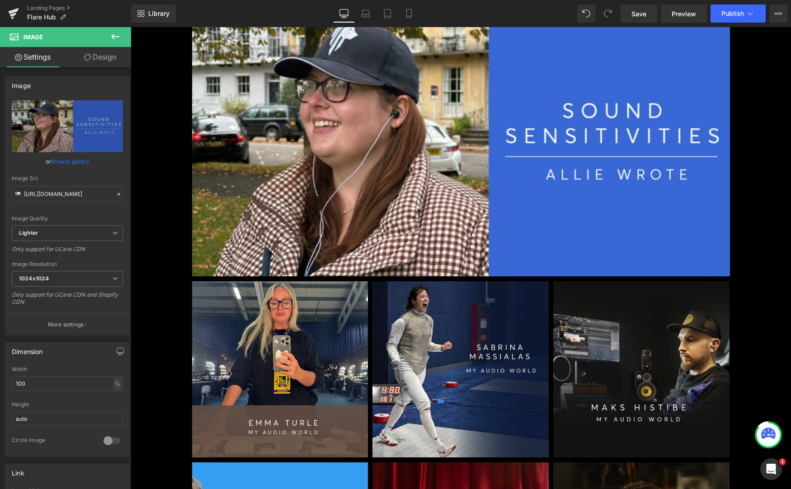
scroll to position [399, 0]
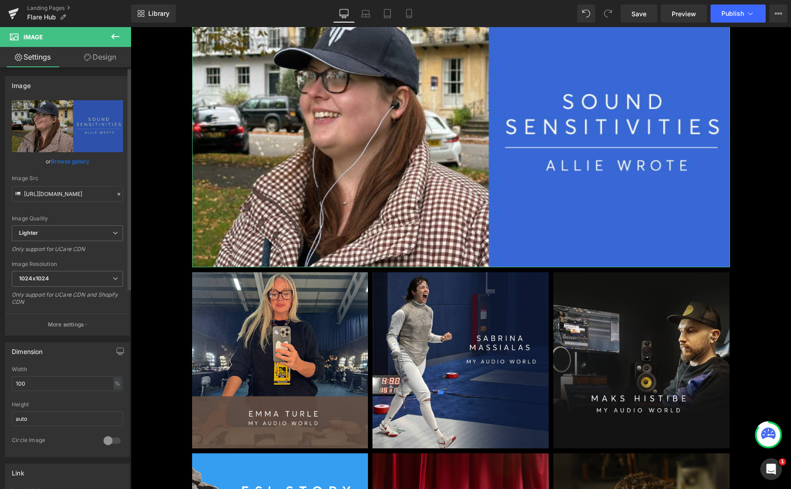
click at [60, 161] on link "Browse gallery" at bounding box center [70, 162] width 38 height 16
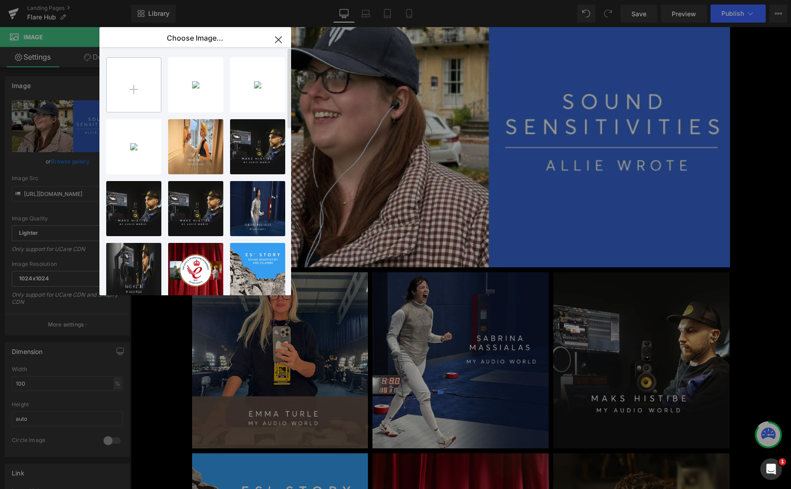
click at [135, 94] on input "file" at bounding box center [134, 85] width 54 height 54
type input "C:\fakepath\allie_writes_03.jpg"
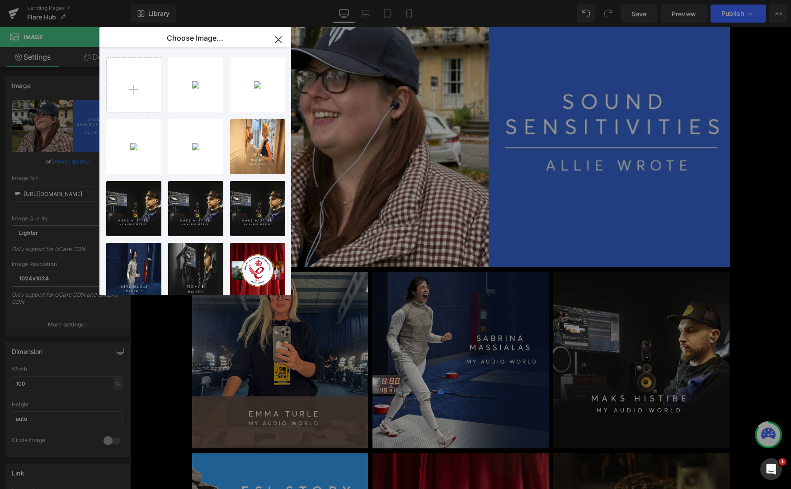
click at [279, 40] on icon "button" at bounding box center [278, 40] width 14 height 14
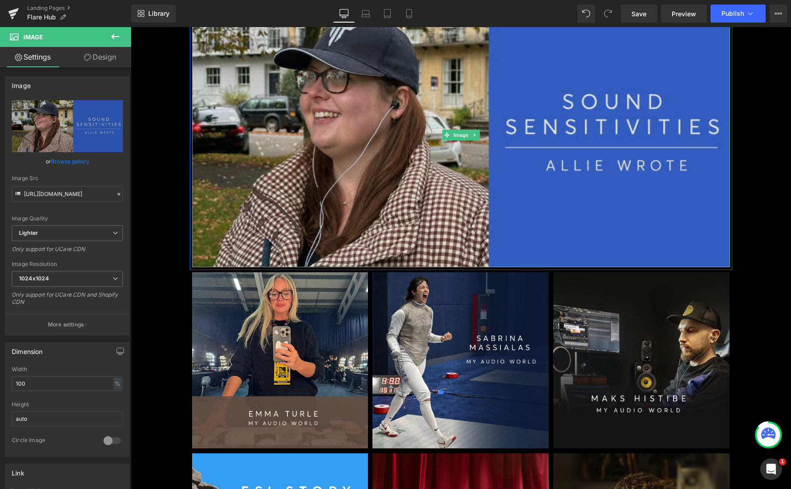
click at [537, 143] on img at bounding box center [461, 134] width 538 height 265
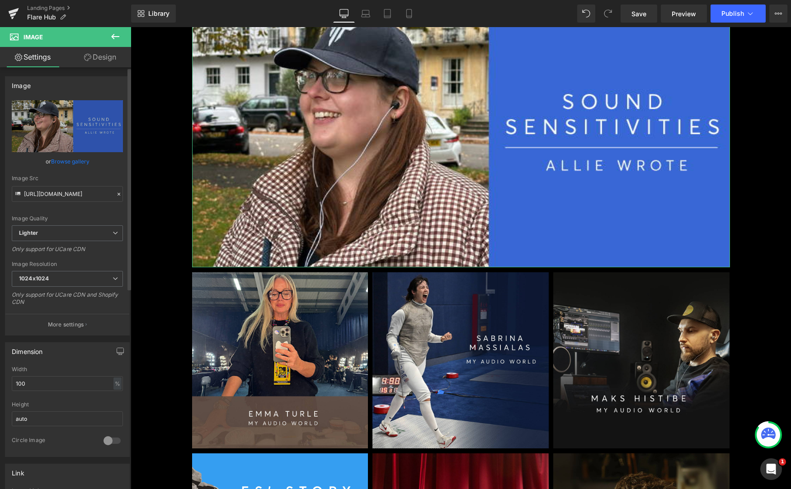
click at [76, 162] on link "Browse gallery" at bounding box center [70, 162] width 38 height 16
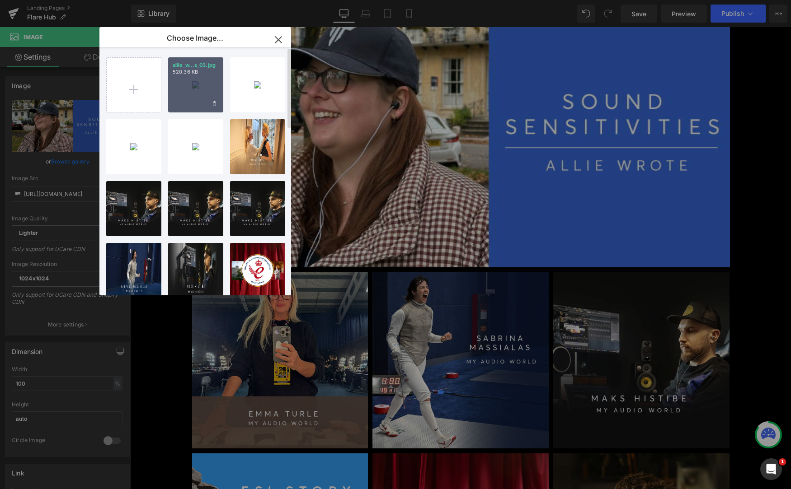
click at [200, 85] on div "allie_w...s_03.jpg 520.36 KB" at bounding box center [195, 84] width 55 height 55
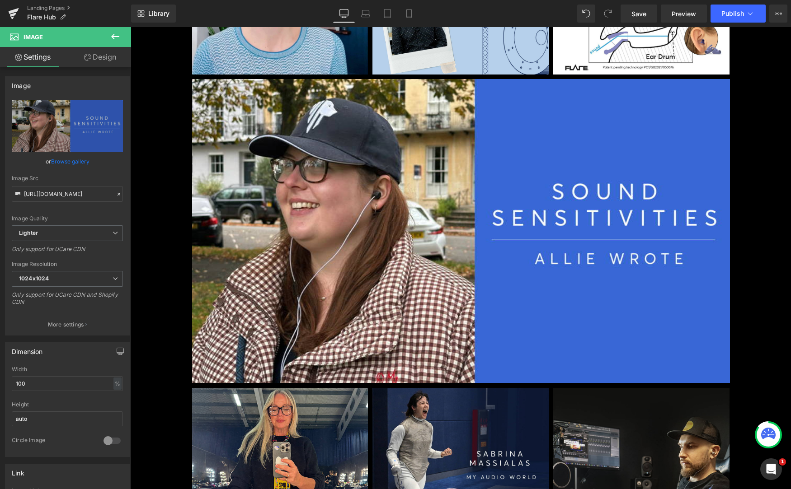
scroll to position [335, 0]
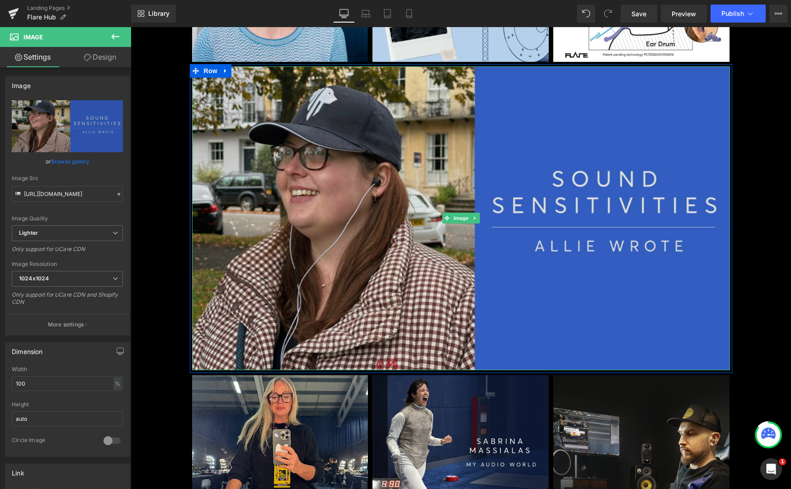
click at [286, 301] on img at bounding box center [461, 218] width 538 height 304
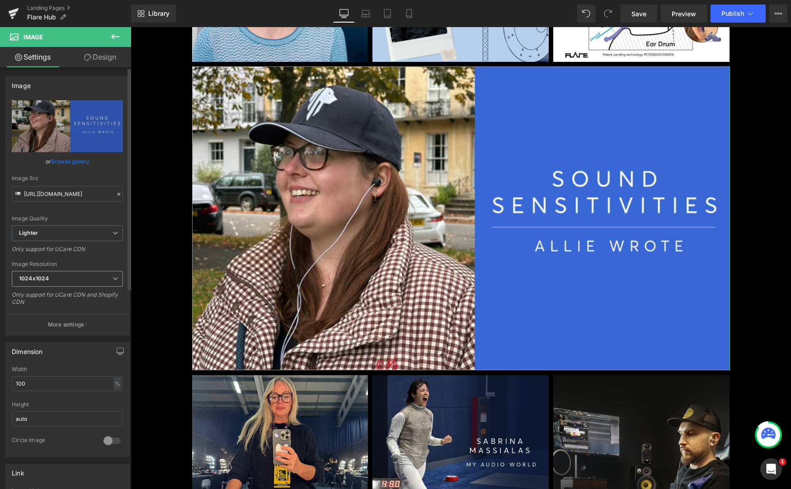
click at [113, 278] on icon at bounding box center [115, 278] width 5 height 5
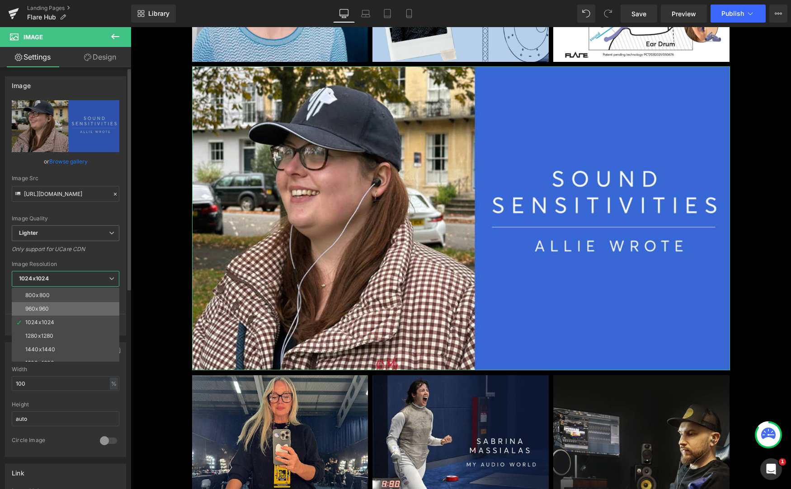
click at [96, 305] on li "960x960" at bounding box center [68, 309] width 112 height 14
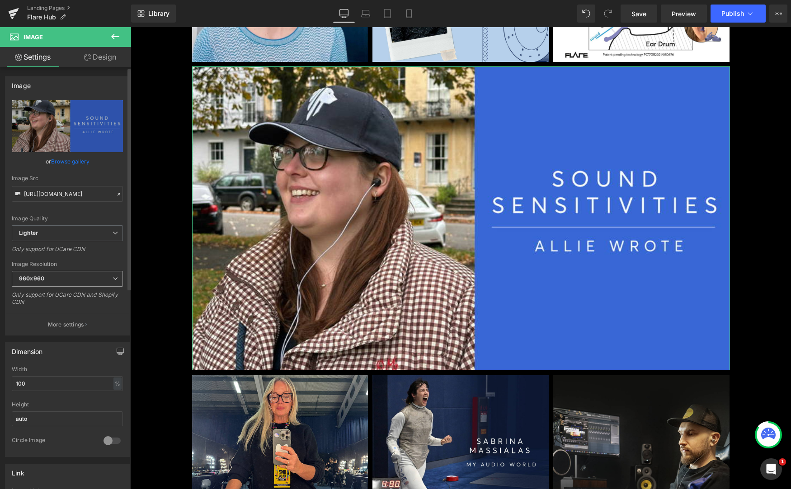
type input "[URL][DOMAIN_NAME]"
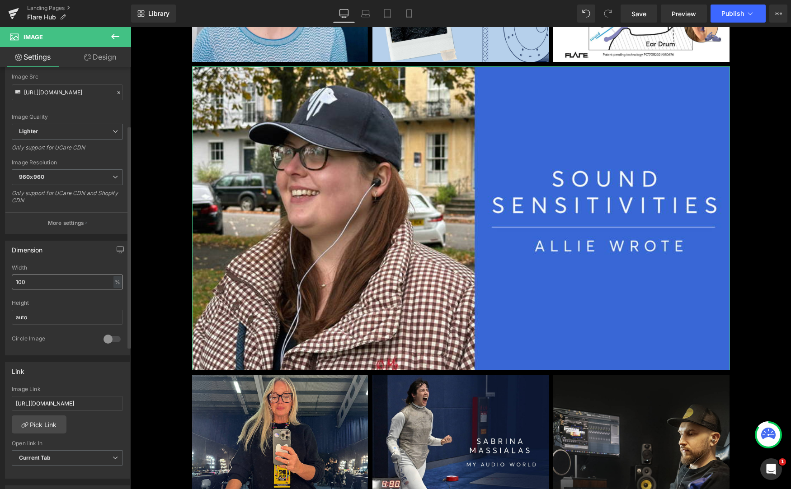
scroll to position [117, 0]
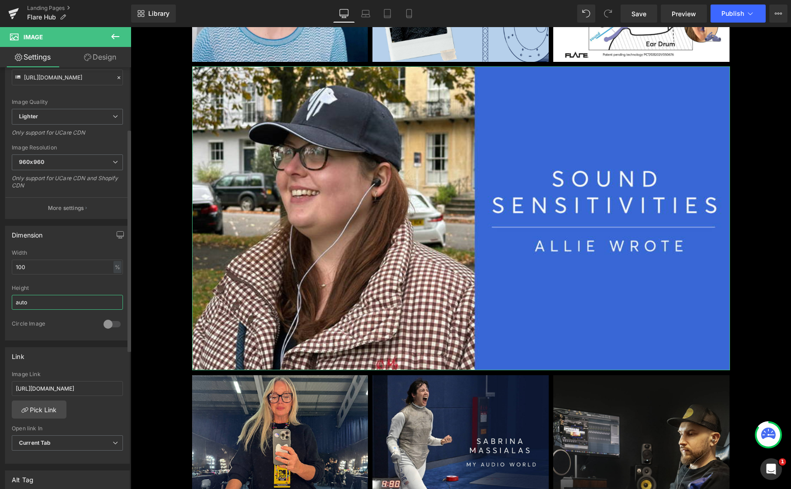
click at [98, 302] on input "auto" at bounding box center [67, 302] width 111 height 15
drag, startPoint x: 39, startPoint y: 299, endPoint x: -42, endPoint y: 284, distance: 82.2
click at [0, 284] on html "Row You are previewing how the will restyle your page. You can not edit Element…" at bounding box center [395, 244] width 791 height 489
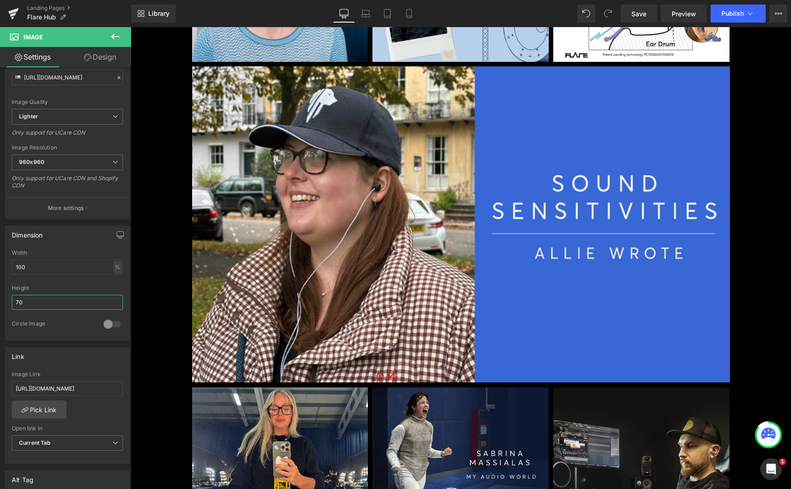
type input "7"
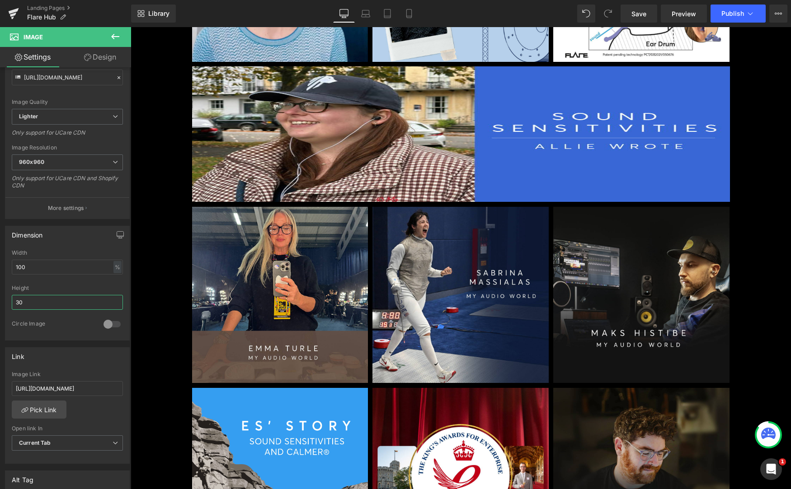
type input "3"
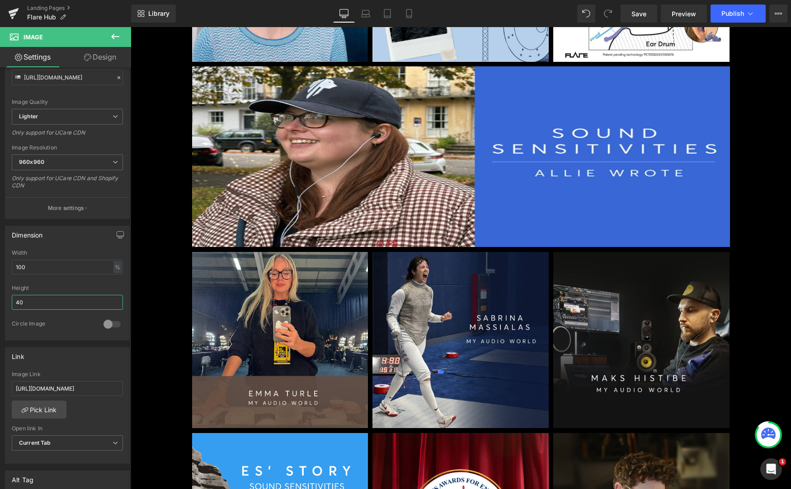
type input "4"
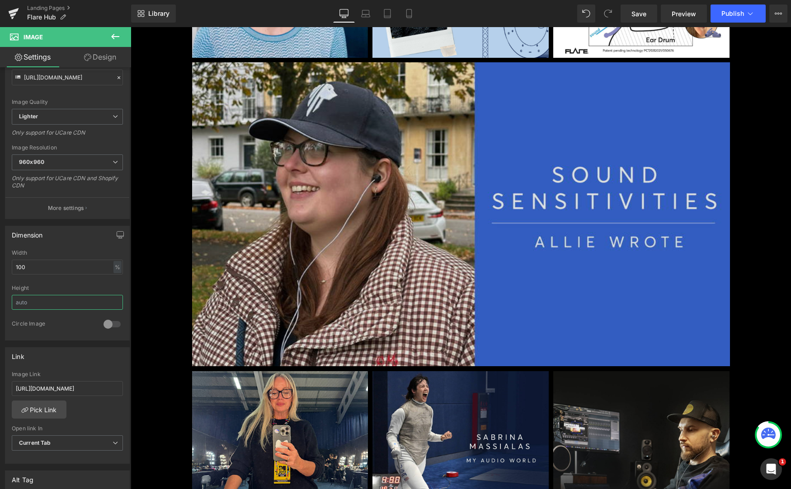
scroll to position [329, 0]
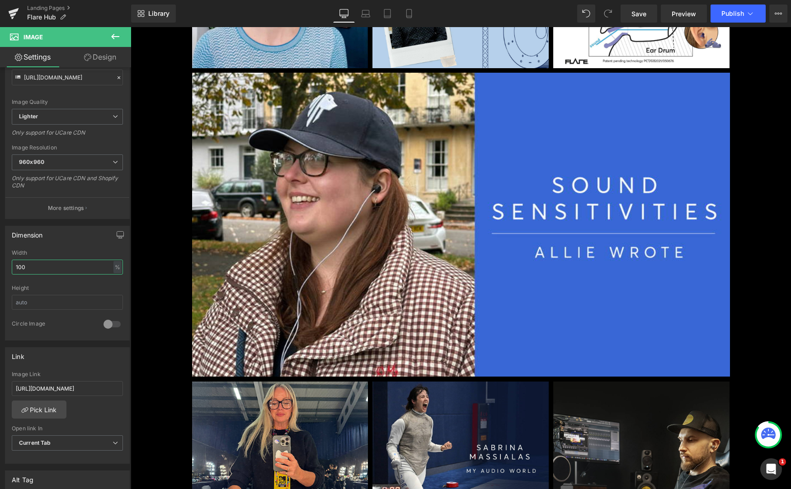
drag, startPoint x: 29, startPoint y: 271, endPoint x: -47, endPoint y: 262, distance: 76.5
click at [0, 262] on html "Row You are previewing how the will restyle your page. You can not edit Element…" at bounding box center [395, 244] width 791 height 489
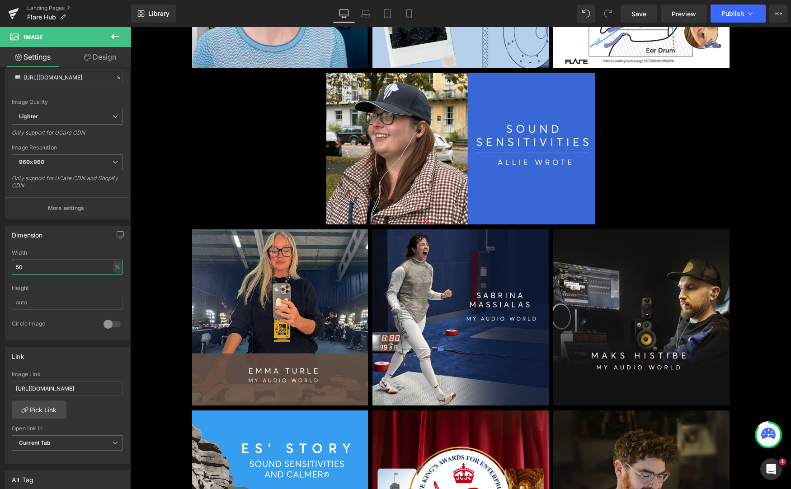
type input "5"
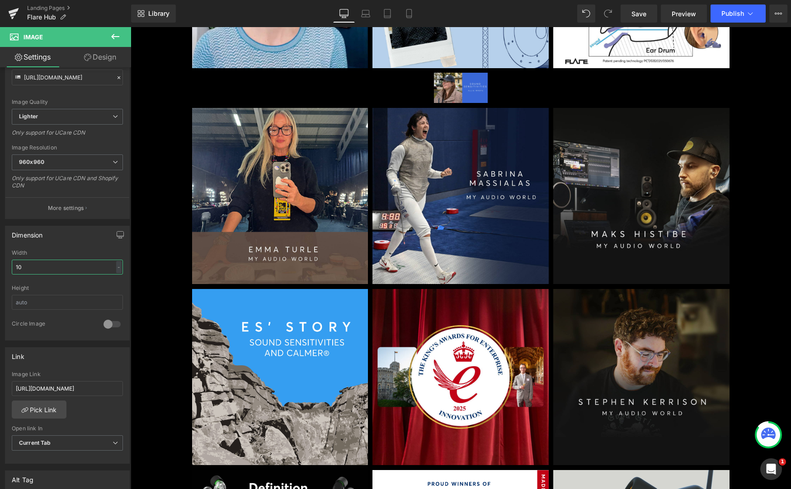
type input "100"
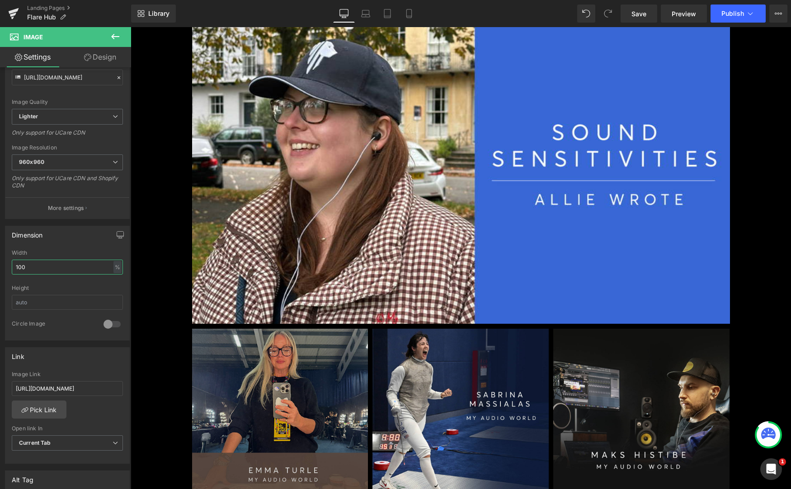
scroll to position [386, 0]
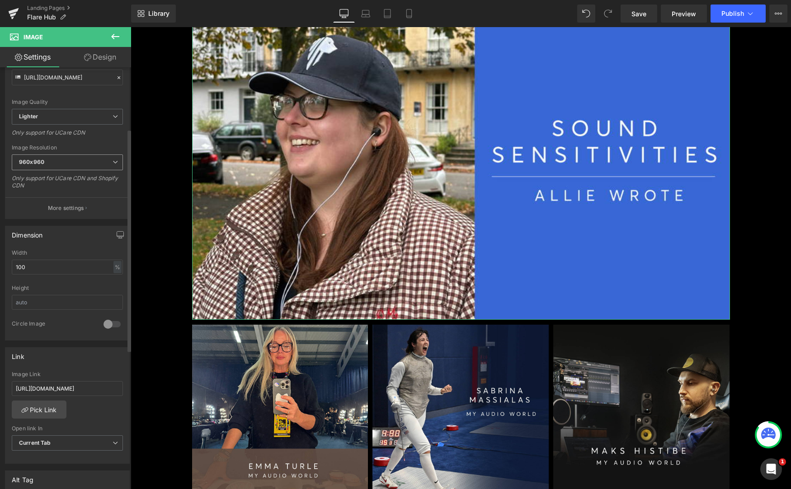
click at [113, 162] on icon at bounding box center [115, 162] width 5 height 5
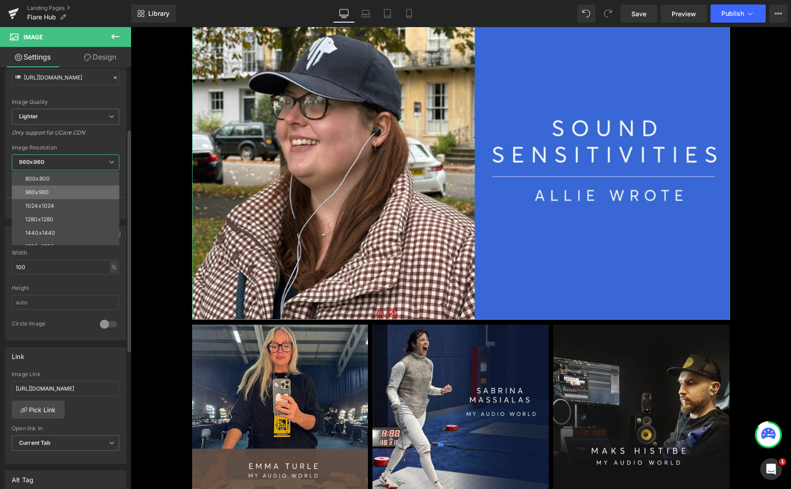
scroll to position [0, 0]
click at [82, 176] on li "100x100" at bounding box center [68, 178] width 112 height 14
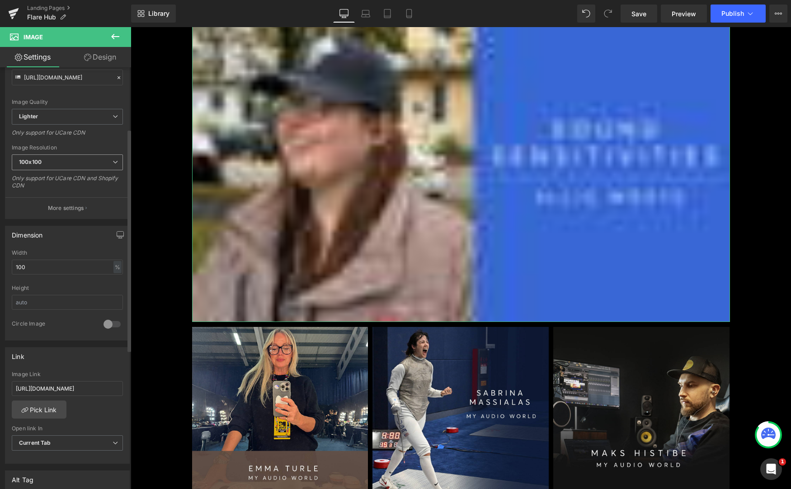
click at [113, 163] on icon at bounding box center [115, 162] width 5 height 5
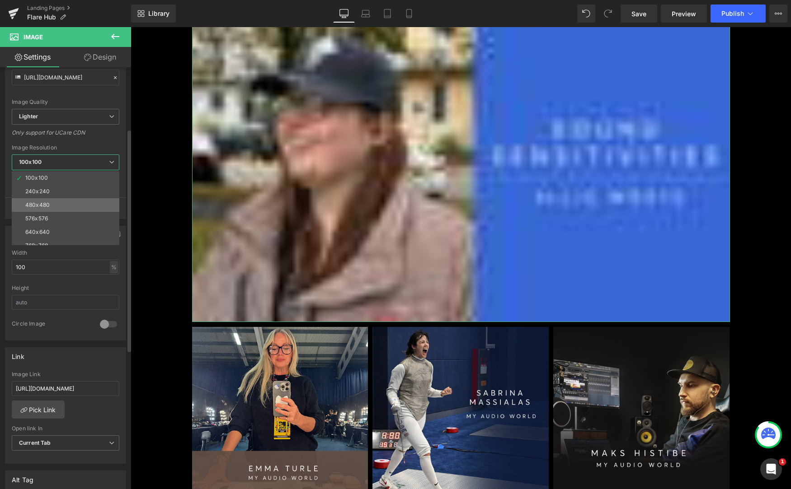
scroll to position [129, 0]
click at [77, 233] on li "3000x3000" at bounding box center [68, 239] width 112 height 14
type input "[URL][DOMAIN_NAME]"
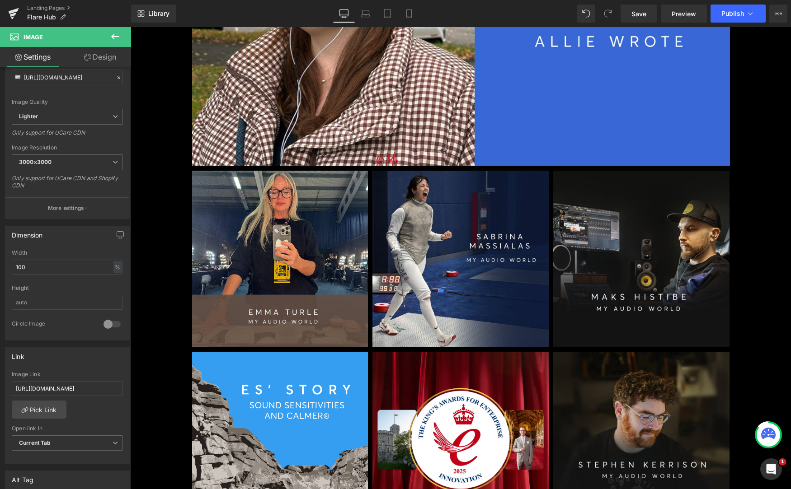
scroll to position [540, 0]
click at [686, 11] on span "Preview" at bounding box center [683, 13] width 24 height 9
click at [643, 15] on span "Save" at bounding box center [638, 13] width 15 height 9
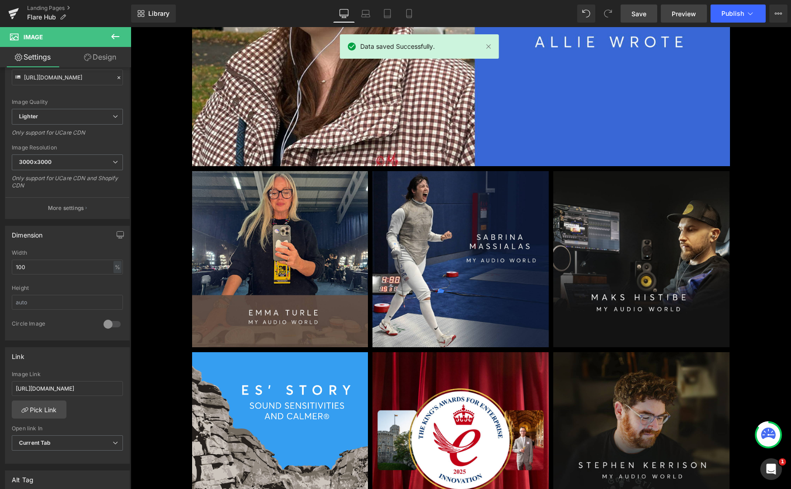
click at [687, 12] on span "Preview" at bounding box center [683, 13] width 24 height 9
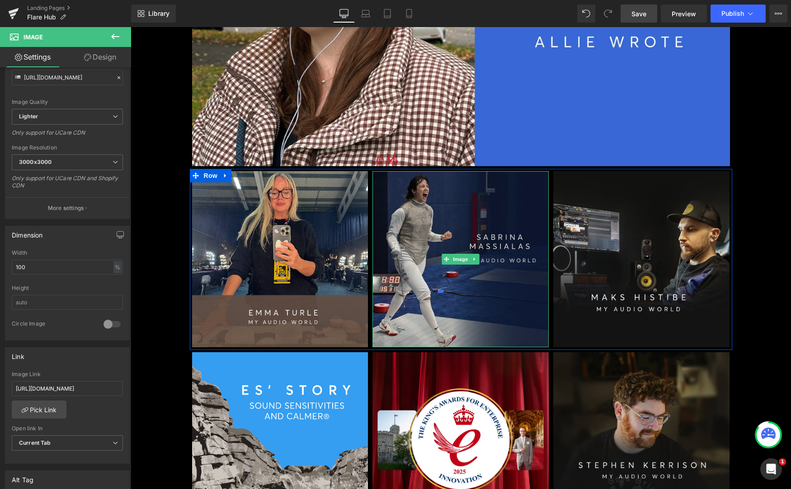
click at [493, 322] on img at bounding box center [460, 259] width 176 height 176
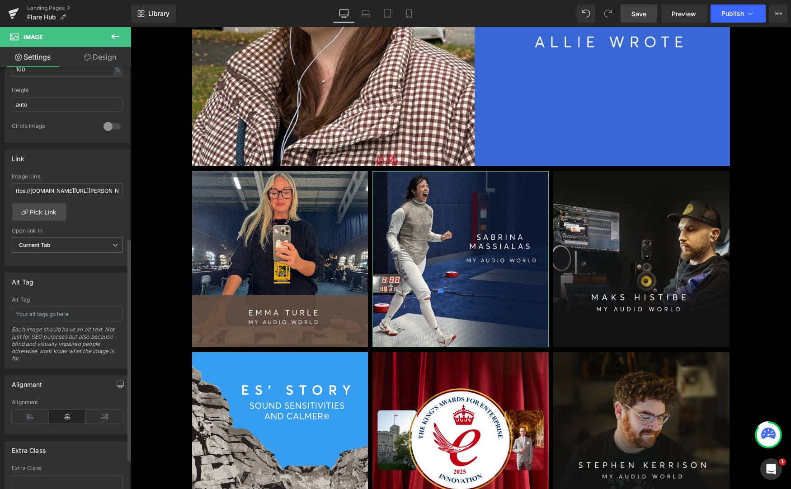
scroll to position [326, 0]
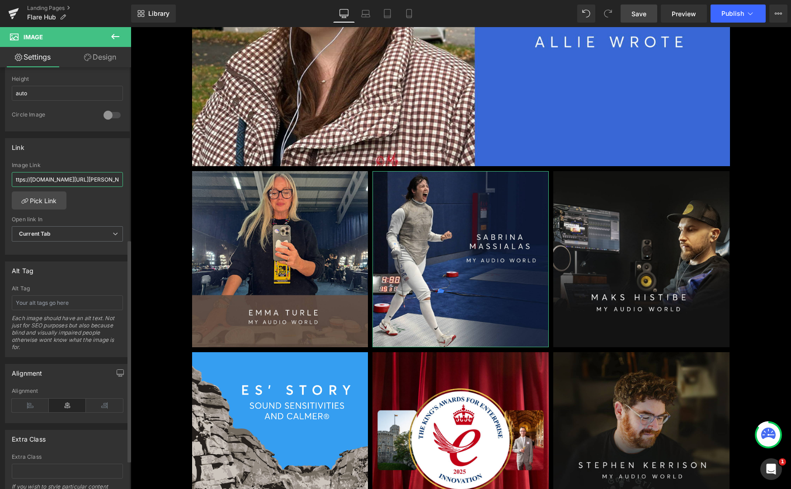
click at [73, 182] on input "ttps://[DOMAIN_NAME][URL][PERSON_NAME]" at bounding box center [67, 179] width 111 height 15
click at [99, 185] on input "ttps://[DOMAIN_NAME][URL][PERSON_NAME]" at bounding box center [67, 179] width 111 height 15
paste input "[URL][DOMAIN_NAME][PERSON_NAME]"
type input "[URL][DOMAIN_NAME][PERSON_NAME]"
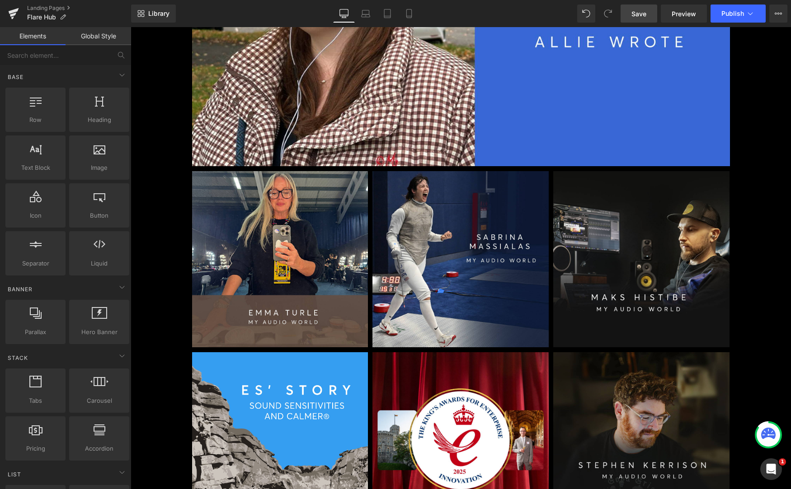
click at [629, 8] on link "Save" at bounding box center [638, 14] width 37 height 18
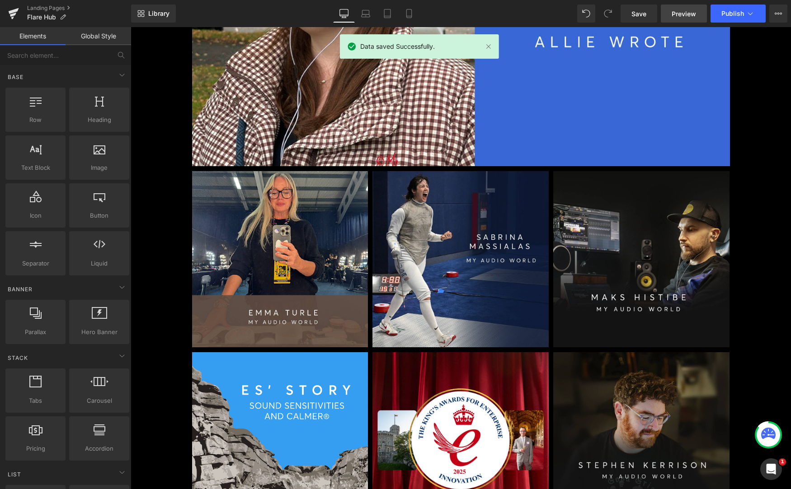
click at [682, 14] on span "Preview" at bounding box center [683, 13] width 24 height 9
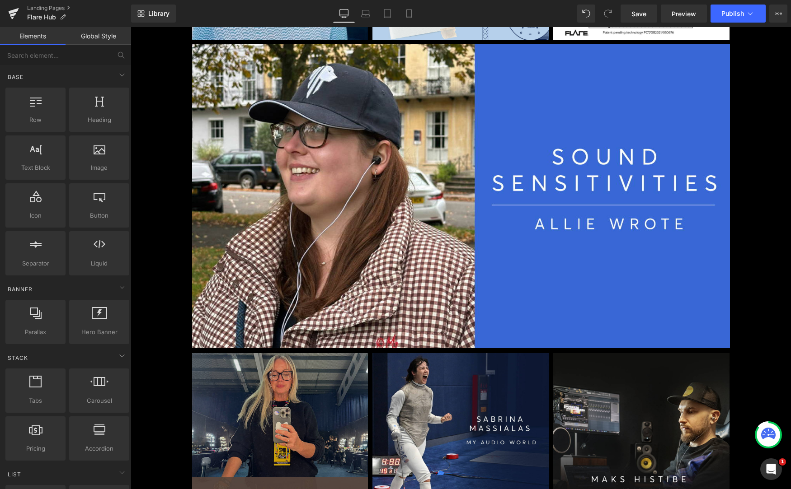
scroll to position [357, 0]
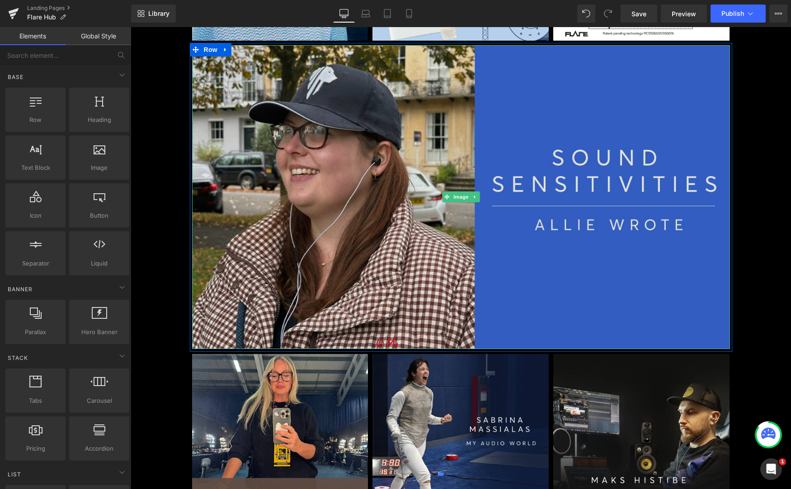
click at [297, 242] on img at bounding box center [461, 197] width 538 height 304
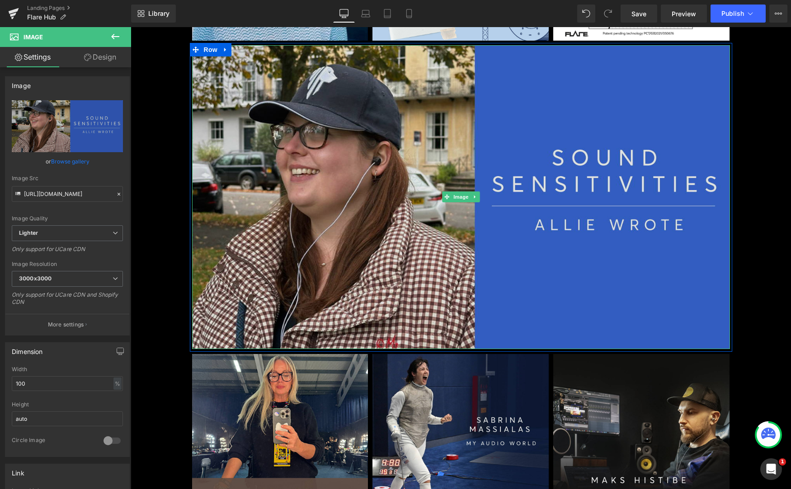
click at [288, 257] on img at bounding box center [461, 197] width 538 height 304
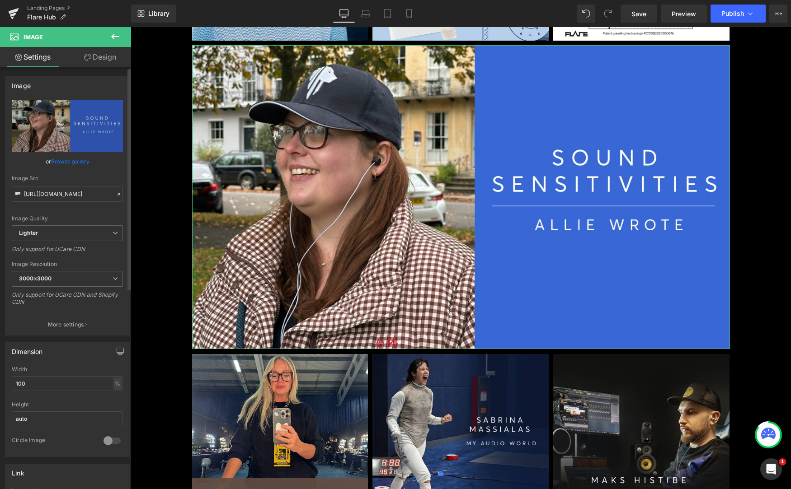
click at [64, 160] on link "Browse gallery" at bounding box center [70, 162] width 38 height 16
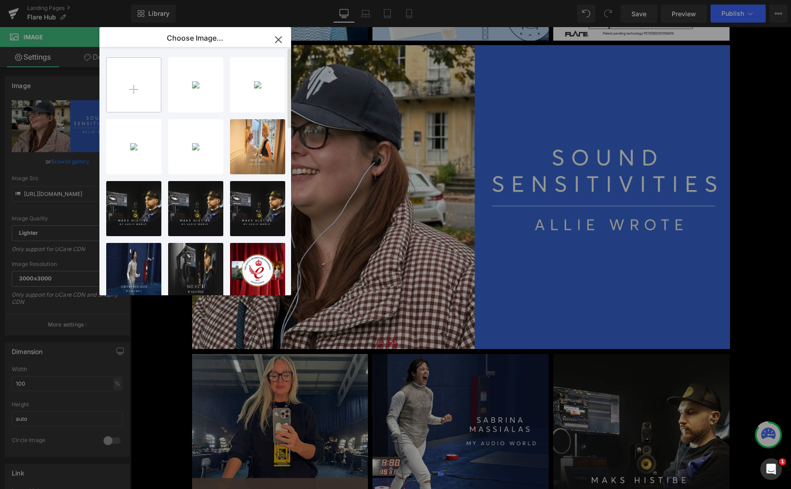
click at [131, 90] on input "file" at bounding box center [134, 85] width 54 height 54
type input "C:\fakepath\allie_writes_03.jpg"
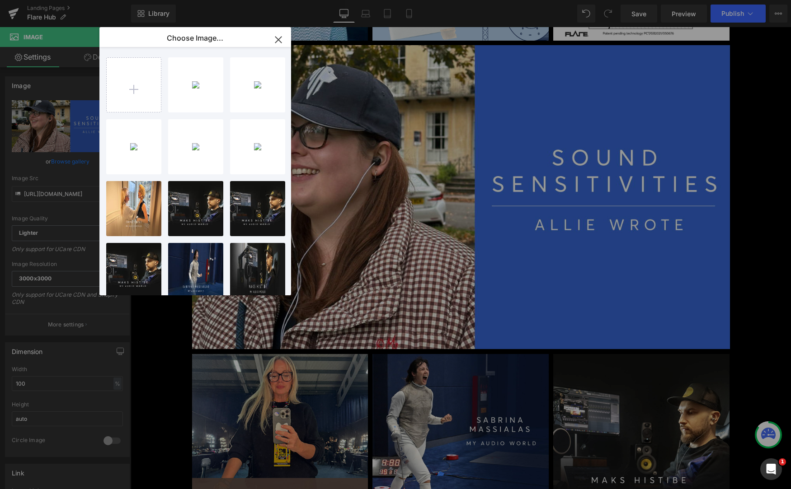
click at [278, 40] on icon "button" at bounding box center [278, 40] width 6 height 6
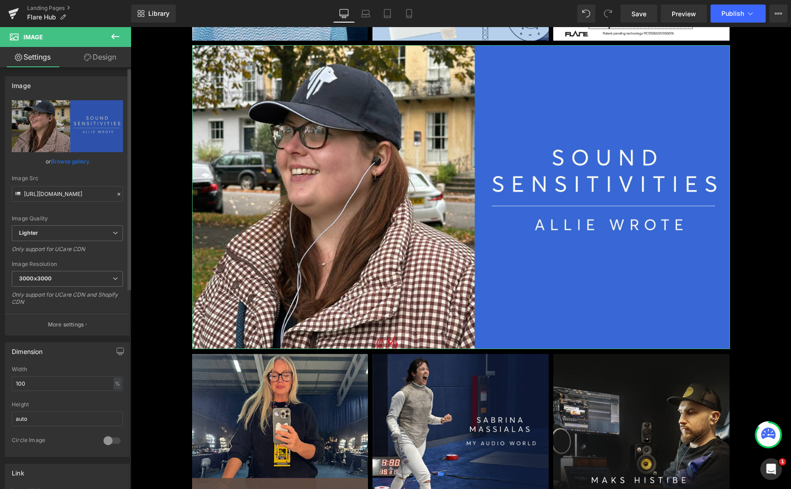
click at [67, 162] on link "Browse gallery" at bounding box center [70, 162] width 38 height 16
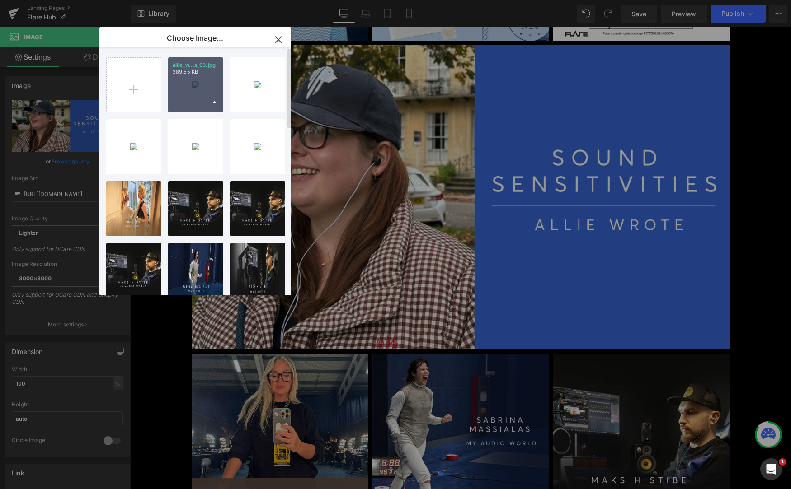
click at [186, 89] on div "allie_w...s_03.jpg 389.55 KB" at bounding box center [195, 84] width 55 height 55
type input "[URL][DOMAIN_NAME]"
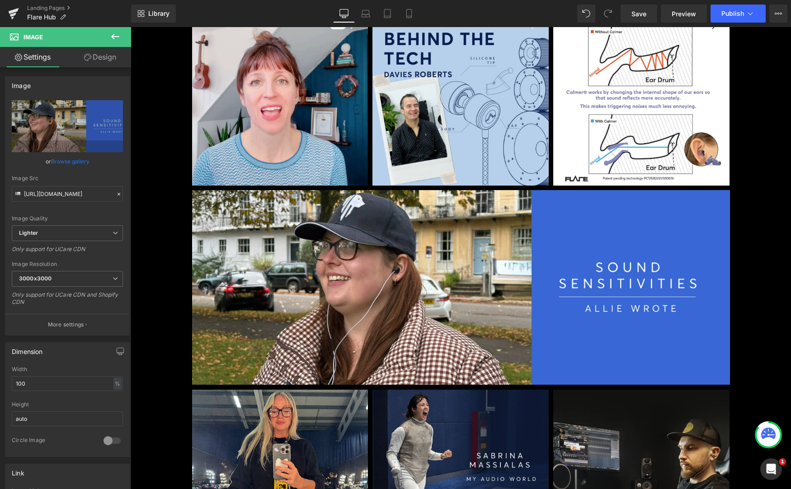
scroll to position [212, 0]
click at [644, 11] on span "Save" at bounding box center [638, 13] width 15 height 9
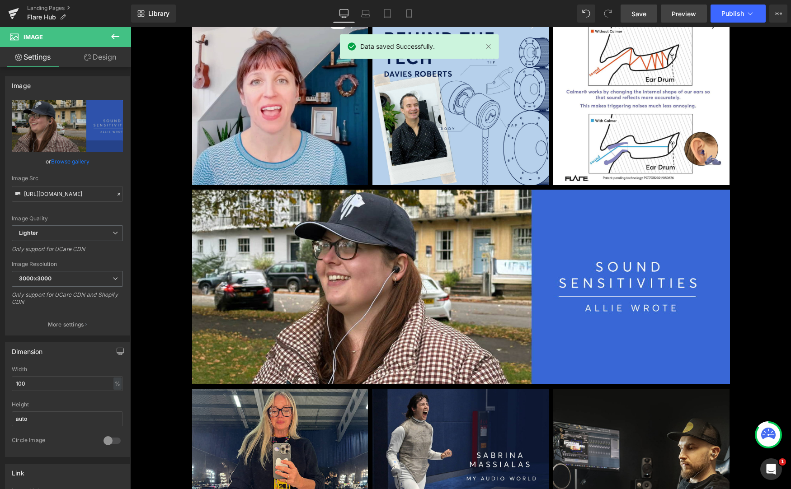
click at [679, 13] on span "Preview" at bounding box center [683, 13] width 24 height 9
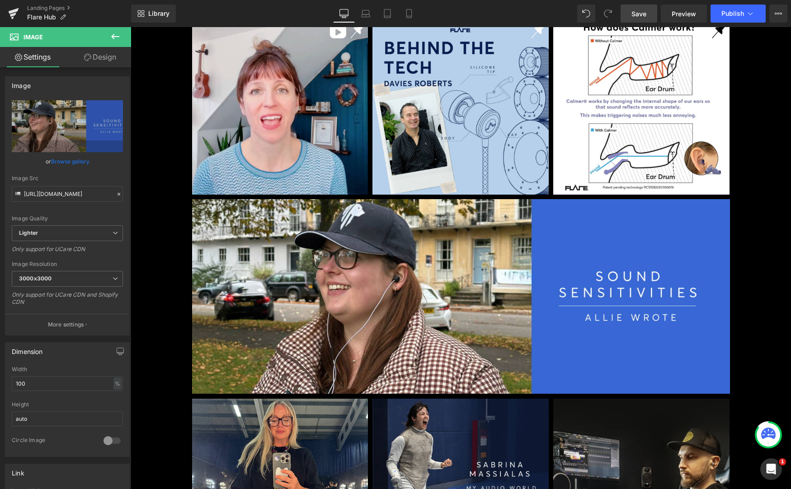
scroll to position [205, 0]
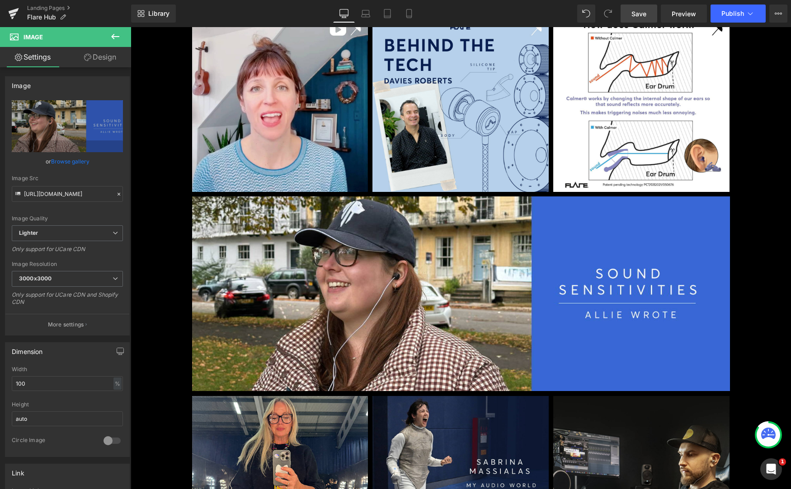
click at [638, 11] on span "Save" at bounding box center [638, 13] width 15 height 9
click at [732, 13] on span "Publish" at bounding box center [732, 13] width 23 height 7
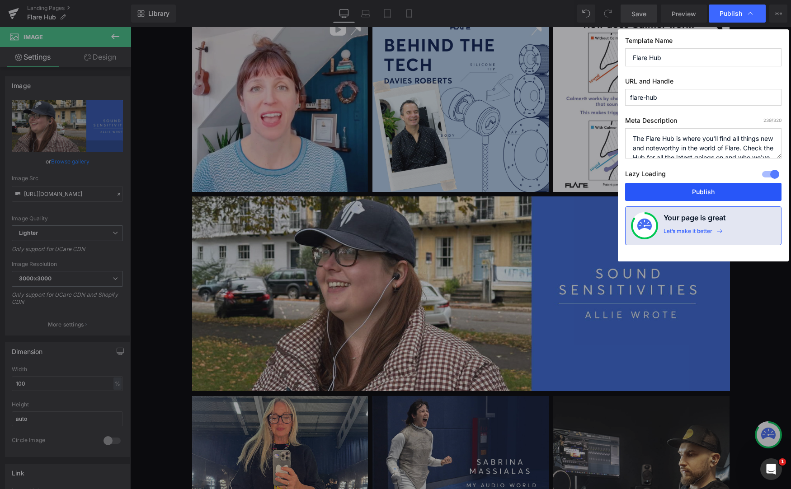
click at [694, 194] on button "Publish" at bounding box center [703, 192] width 156 height 18
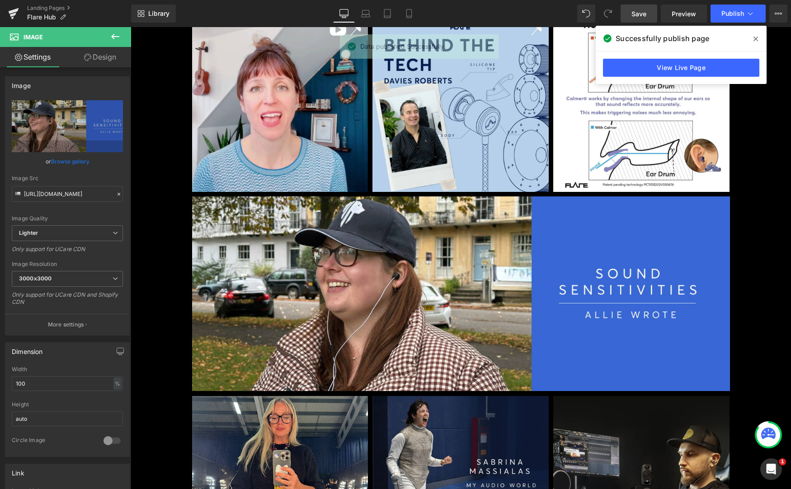
click at [756, 39] on icon at bounding box center [755, 38] width 5 height 7
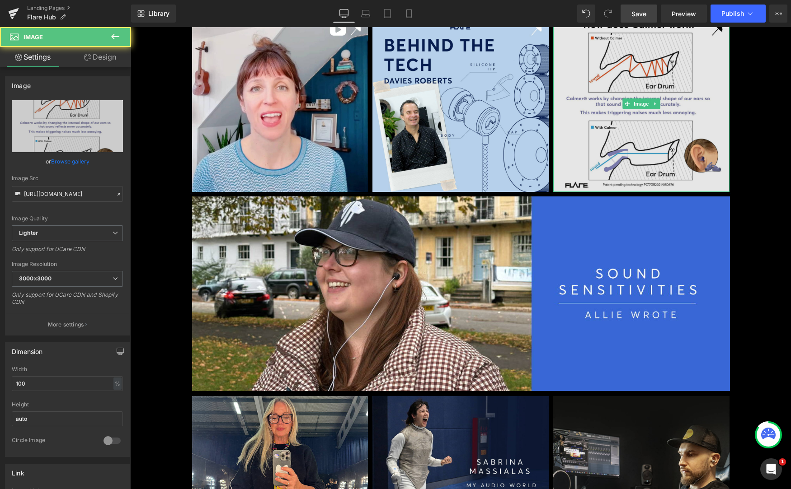
click at [718, 105] on img at bounding box center [641, 104] width 176 height 176
